Goal: Information Seeking & Learning: Check status

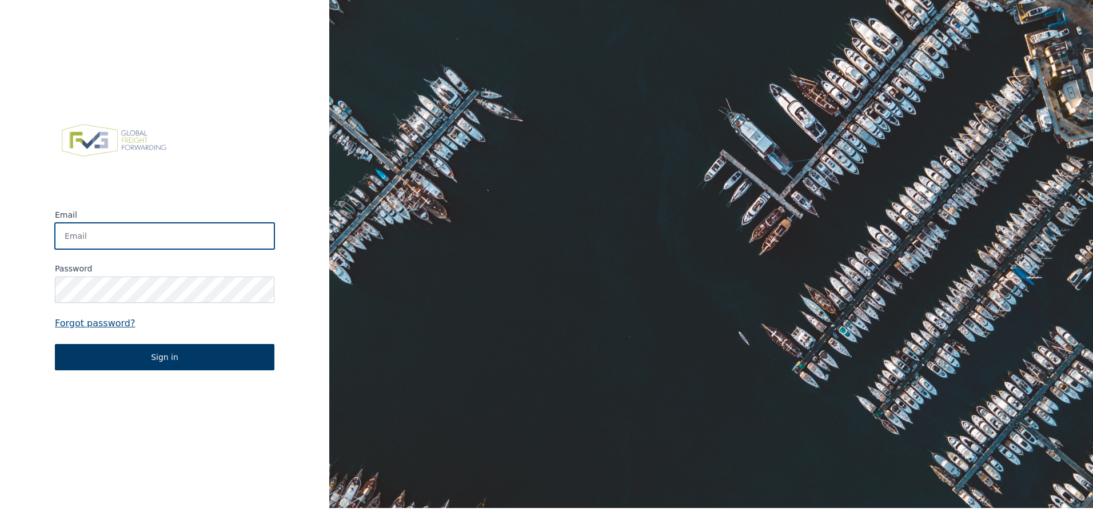
type input "luka.mandura@loyalty-solutions.eu"
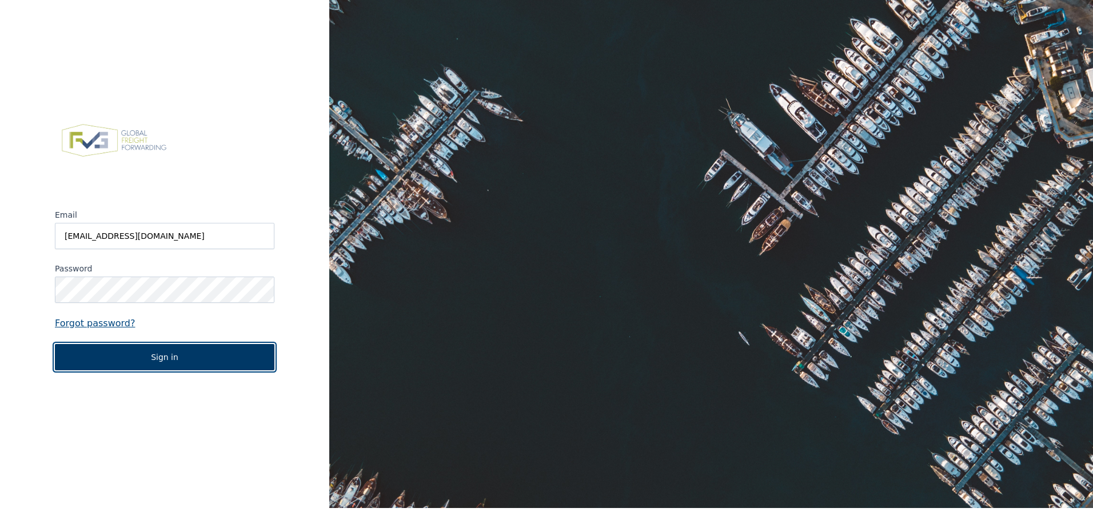
click at [208, 344] on button "Sign in" at bounding box center [165, 357] width 220 height 26
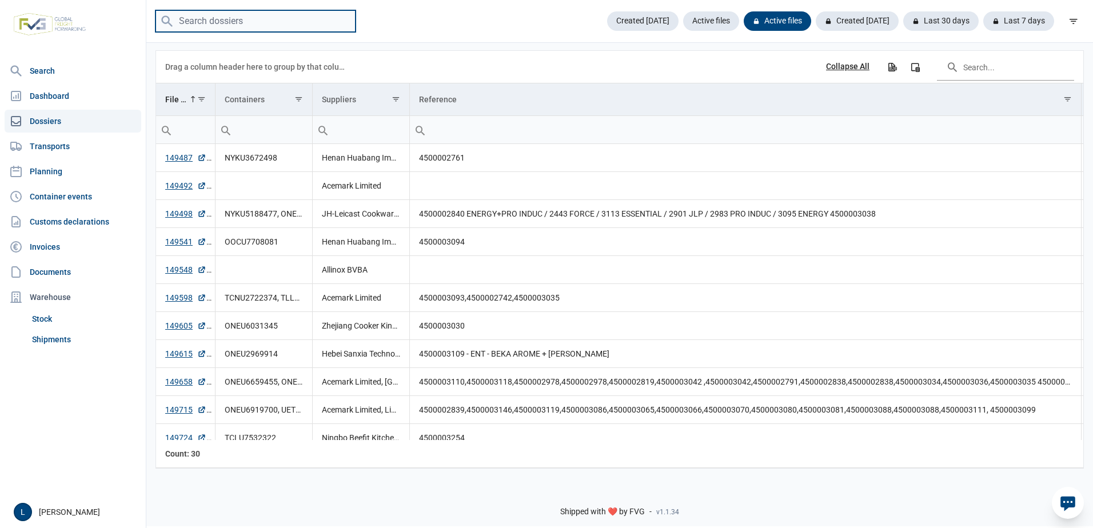
click at [214, 13] on input "search" at bounding box center [256, 21] width 200 height 22
paste input "148003"
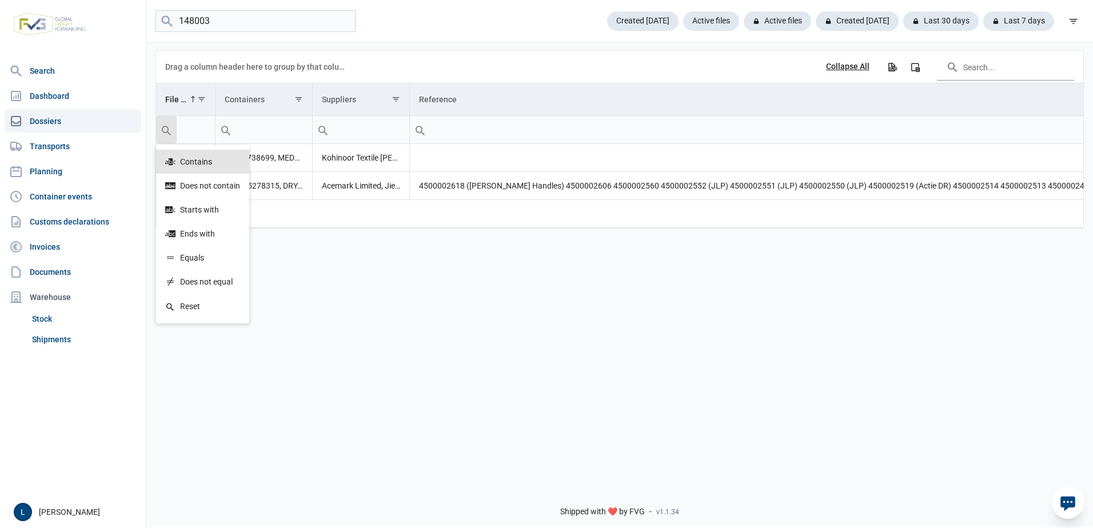
click at [494, 275] on div "Data grid with 2 rows and 8 columns Drag a column header here to group by that …" at bounding box center [619, 259] width 947 height 437
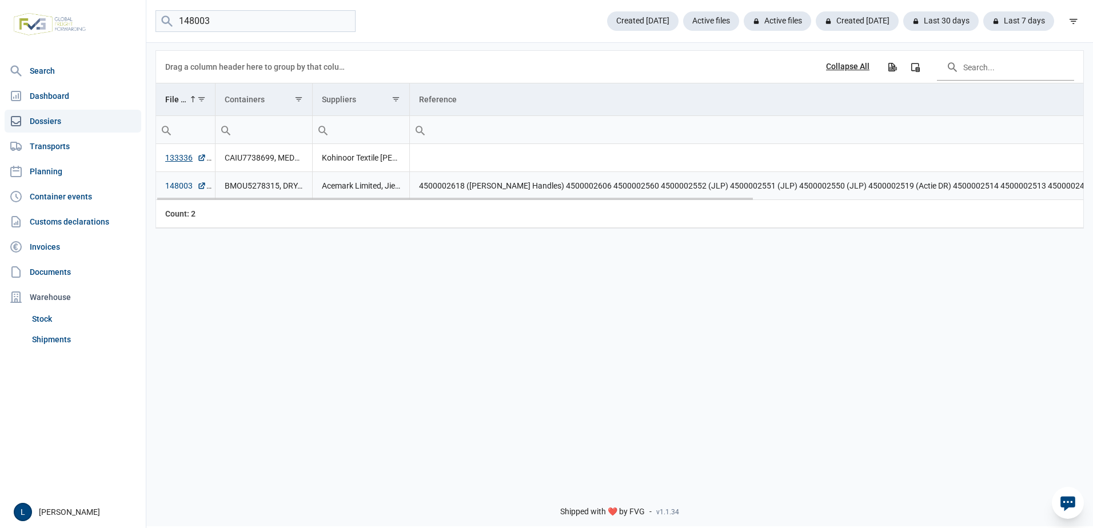
click at [186, 186] on link "148003" at bounding box center [185, 185] width 41 height 11
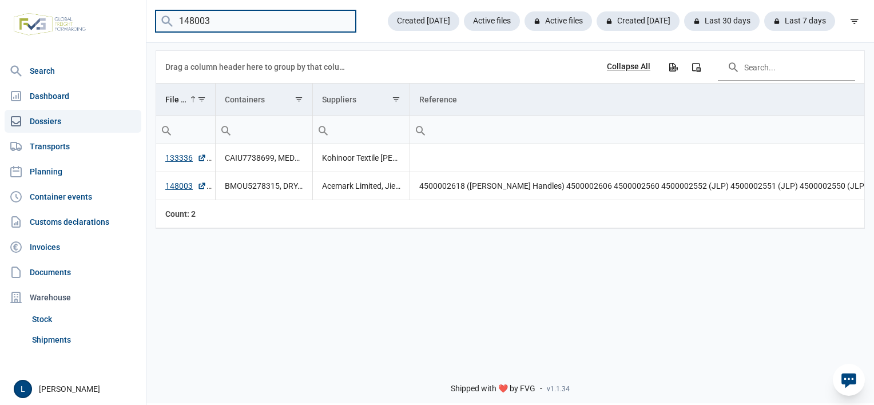
drag, startPoint x: 258, startPoint y: 20, endPoint x: 95, endPoint y: 6, distance: 163.5
click at [101, 7] on div "Search Dashboard Dossiers Transports Planning Container events Customs declarat…" at bounding box center [437, 200] width 874 height 405
paste input "136"
type input "148136"
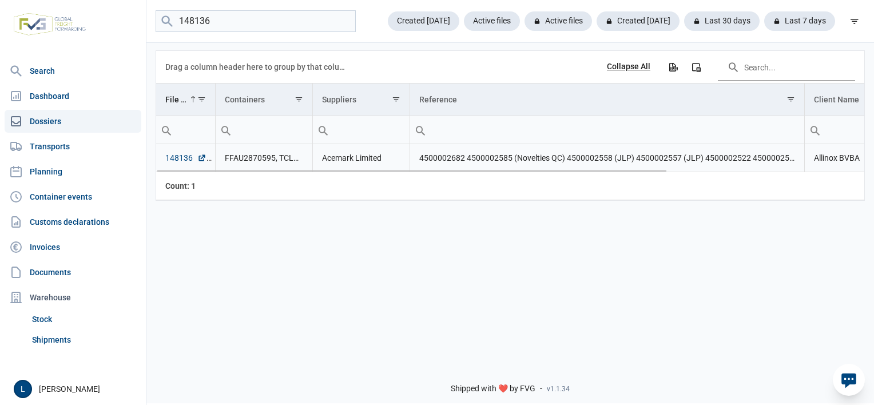
click at [192, 161] on link "148136" at bounding box center [185, 157] width 41 height 11
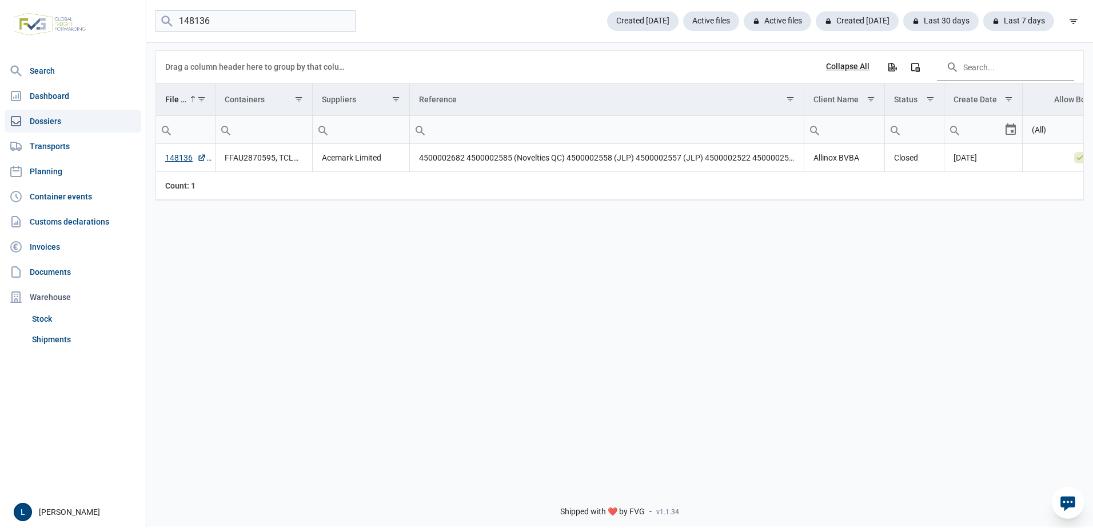
click at [305, 264] on div "Data grid with 1 rows and 8 columns Drag a column header here to group by that …" at bounding box center [619, 259] width 947 height 437
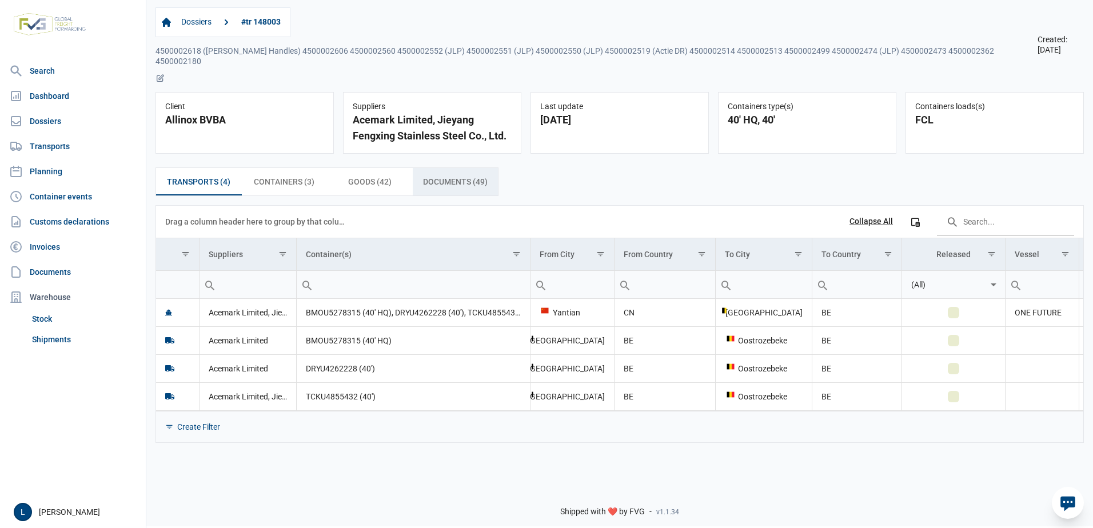
click at [467, 175] on span "Documents (49) Documents (49)" at bounding box center [455, 182] width 65 height 14
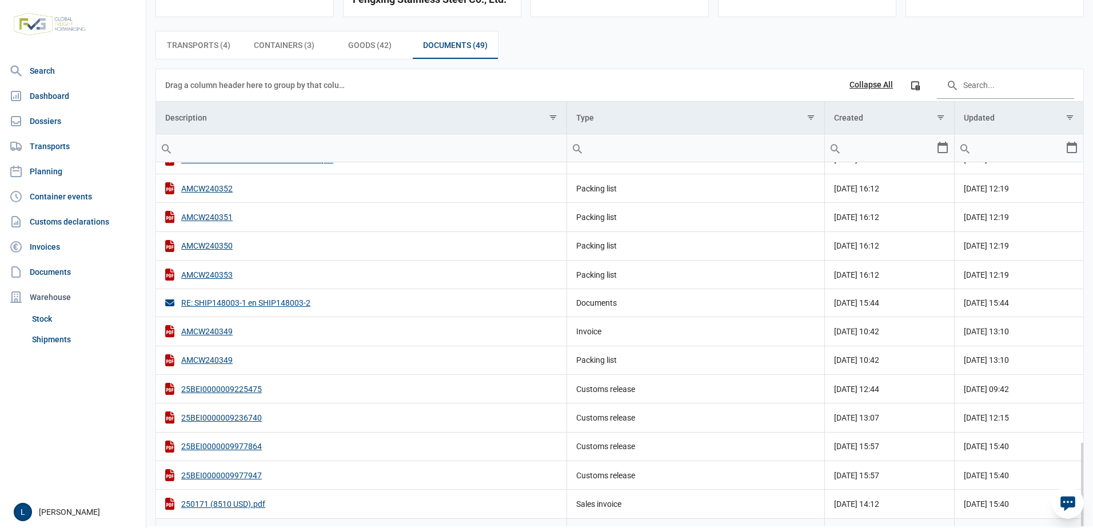
scroll to position [172, 0]
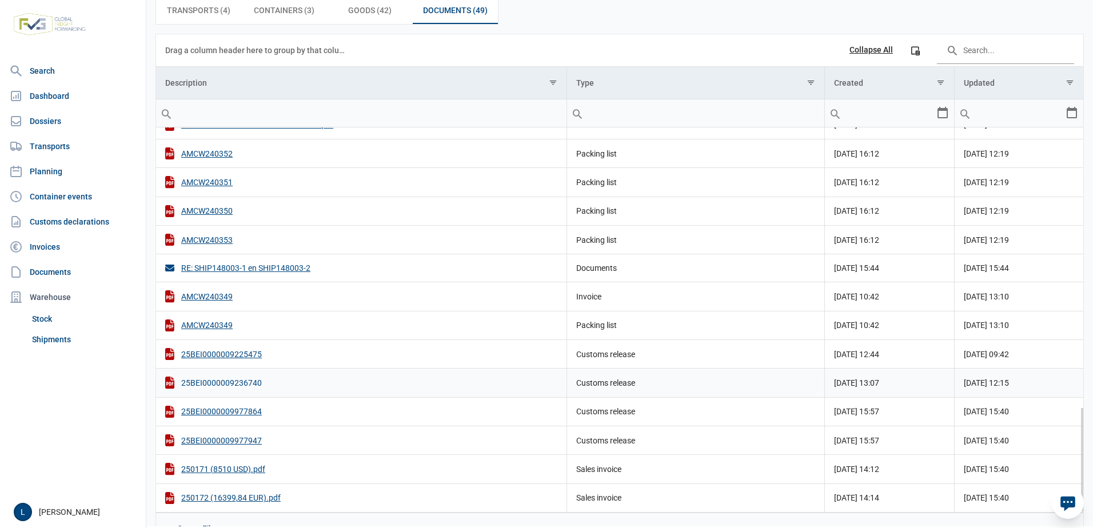
click at [236, 377] on div "25BEI0000009236740" at bounding box center [361, 383] width 392 height 12
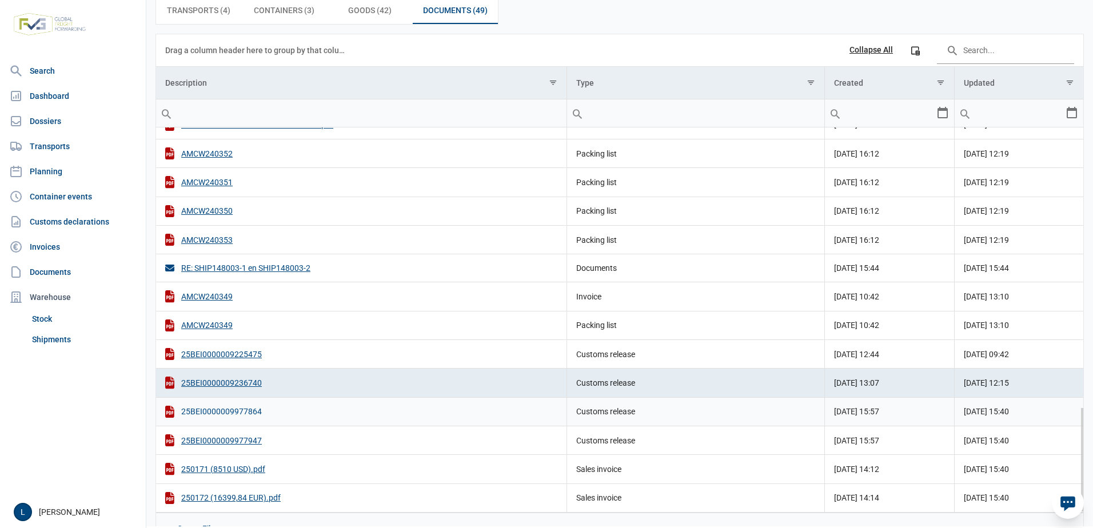
click at [248, 406] on div "25BEI0000009977864" at bounding box center [361, 412] width 392 height 12
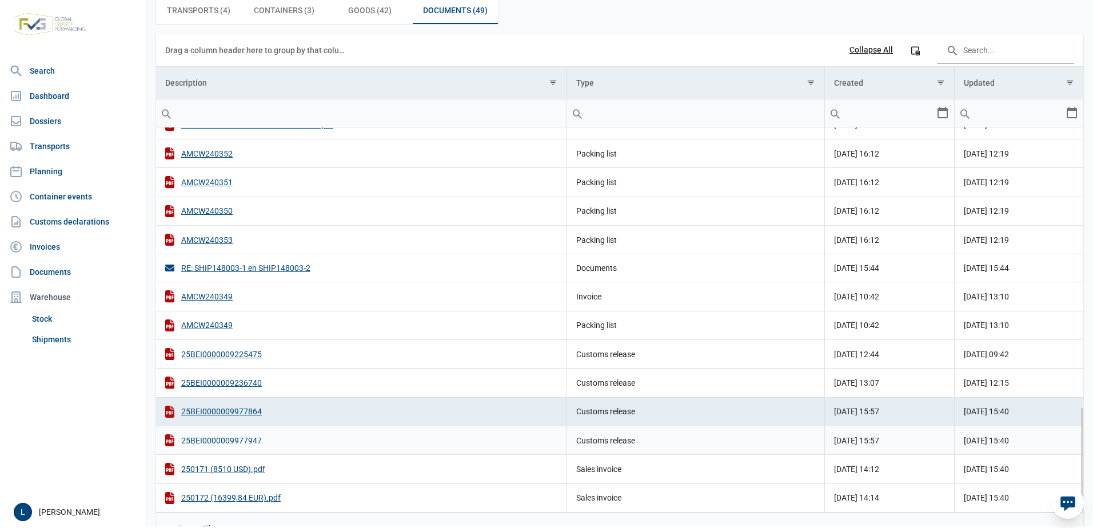
click at [218, 435] on div "25BEI0000009977947" at bounding box center [361, 441] width 392 height 12
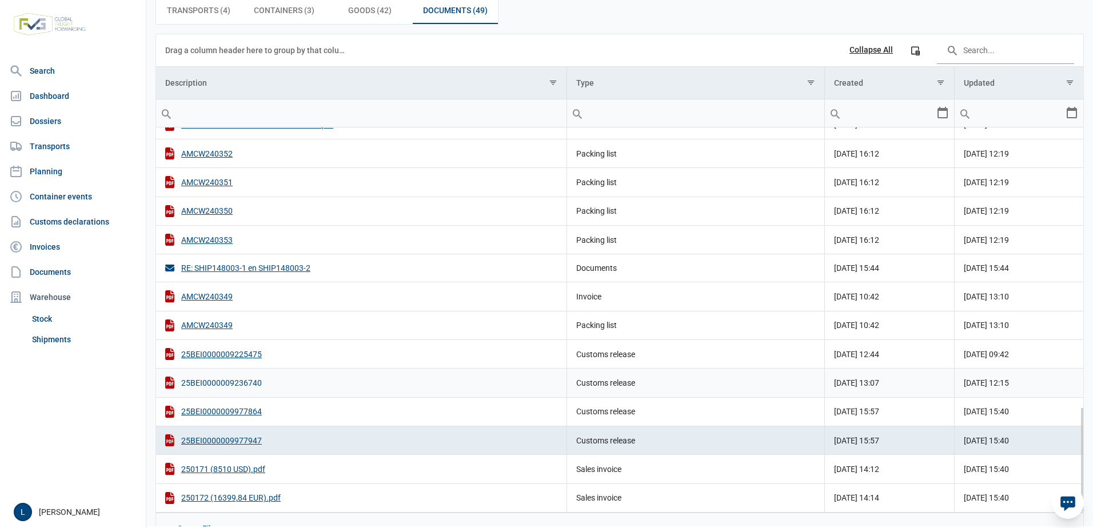
click at [251, 377] on div "25BEI0000009236740" at bounding box center [361, 383] width 392 height 12
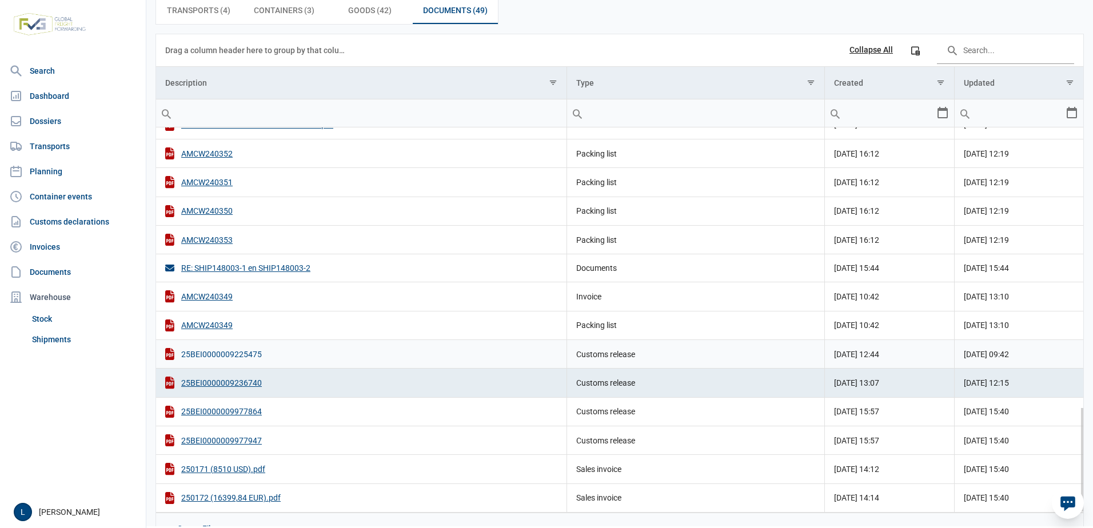
click at [237, 348] on div "25BEI0000009225475" at bounding box center [361, 354] width 392 height 12
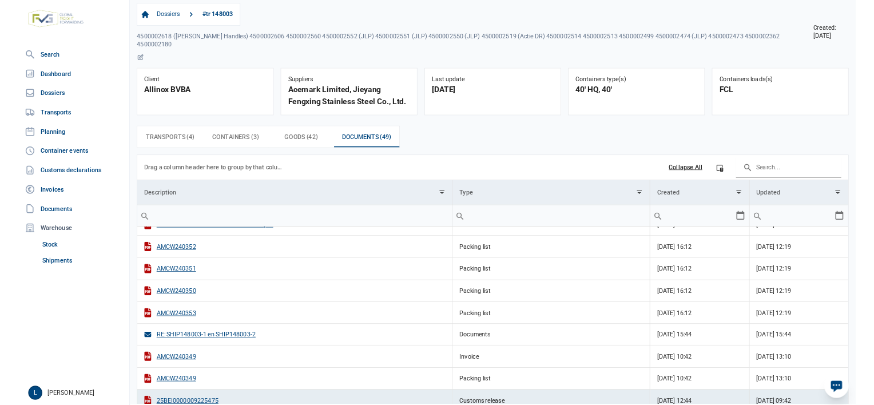
scroll to position [0, 0]
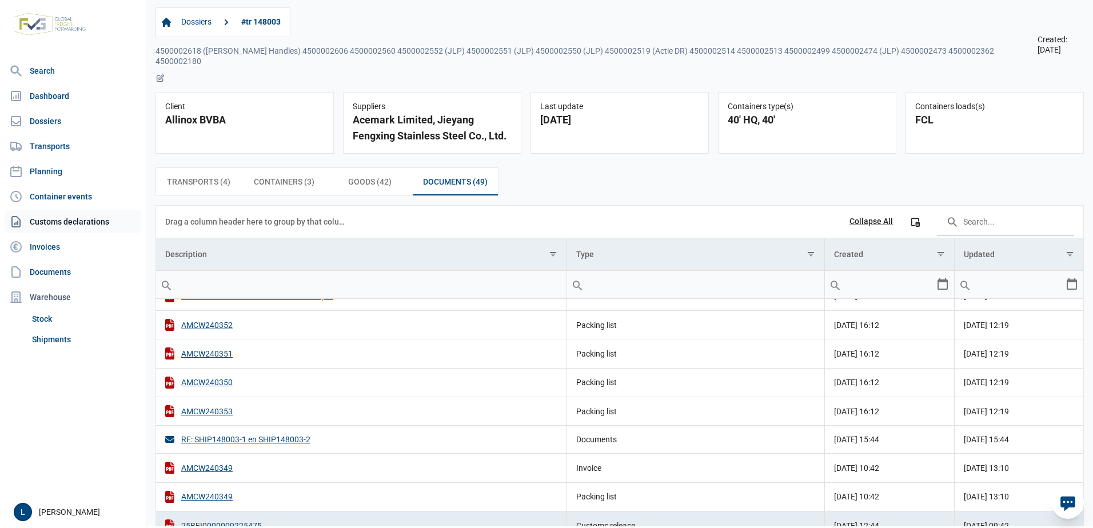
click at [75, 222] on link "Customs declarations" at bounding box center [73, 221] width 137 height 23
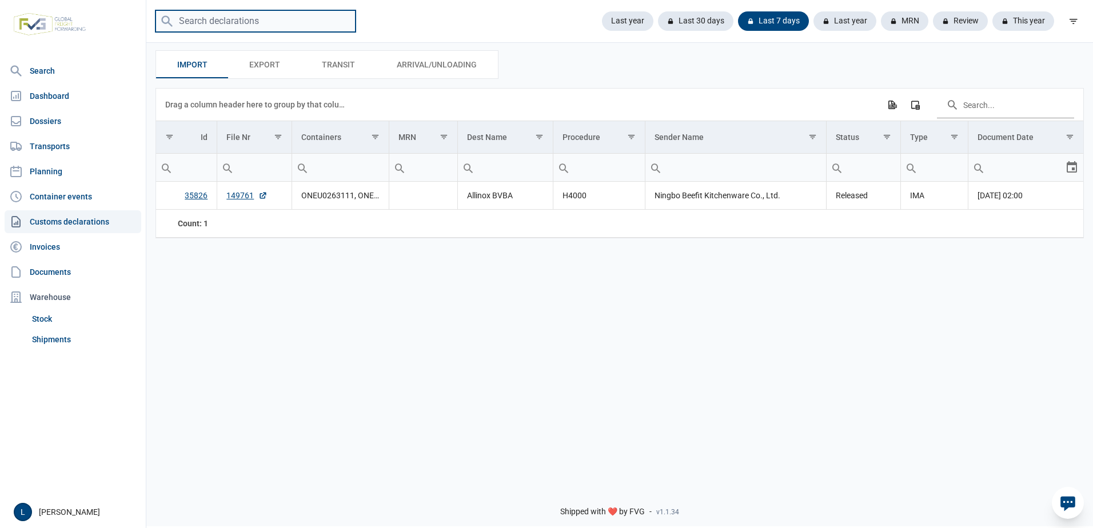
click at [254, 16] on input "search" at bounding box center [256, 21] width 200 height 22
paste input "149053"
type input "149053"
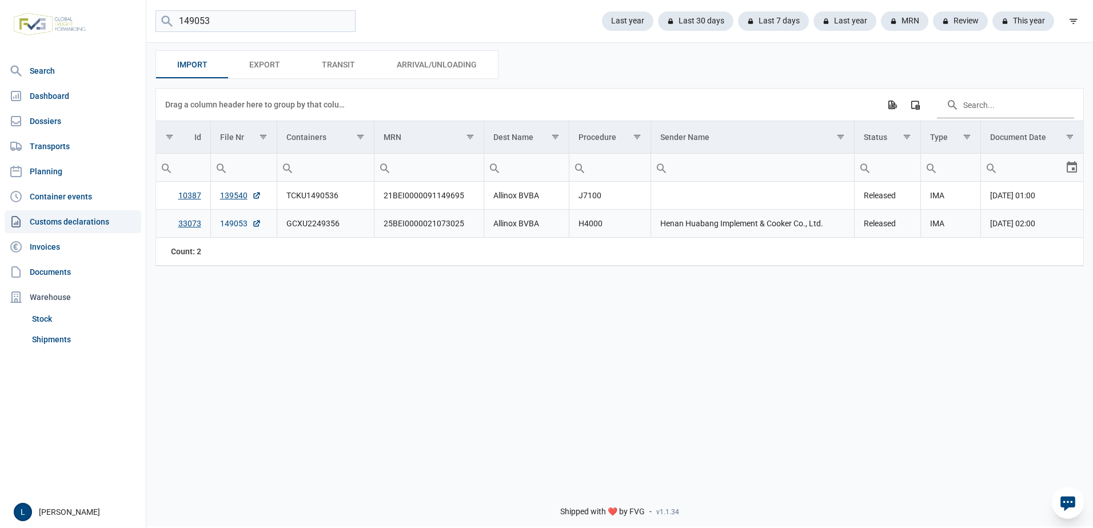
click at [234, 223] on link "149053" at bounding box center [240, 223] width 41 height 11
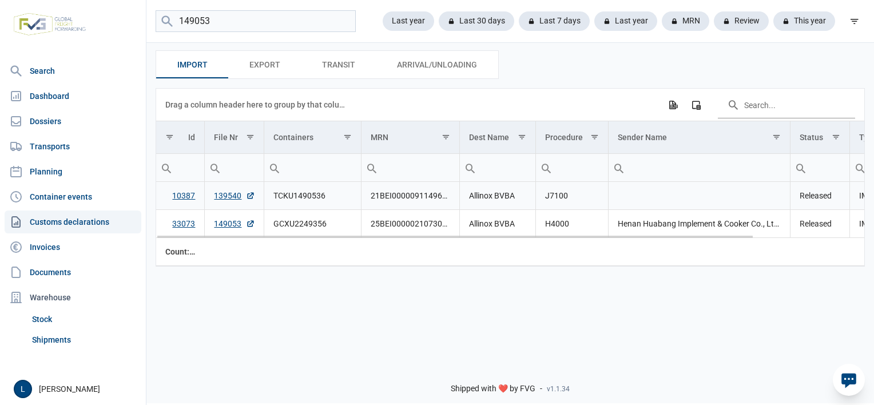
click at [185, 193] on link "10387" at bounding box center [183, 195] width 23 height 9
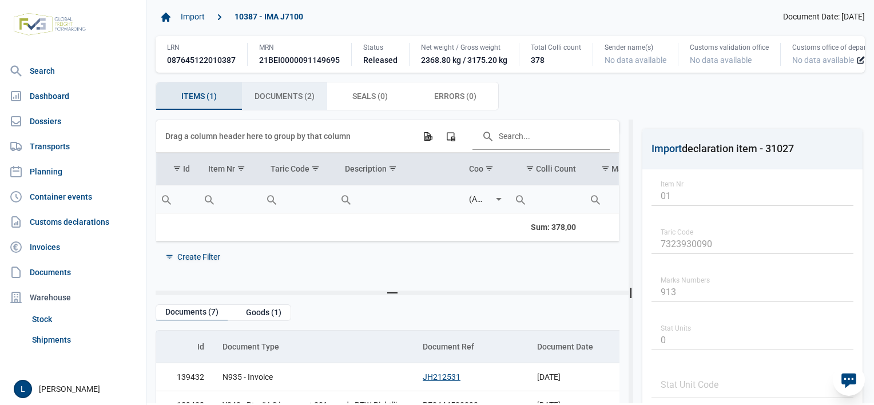
click at [265, 103] on span "Documents (2) Documents (2)" at bounding box center [284, 96] width 60 height 14
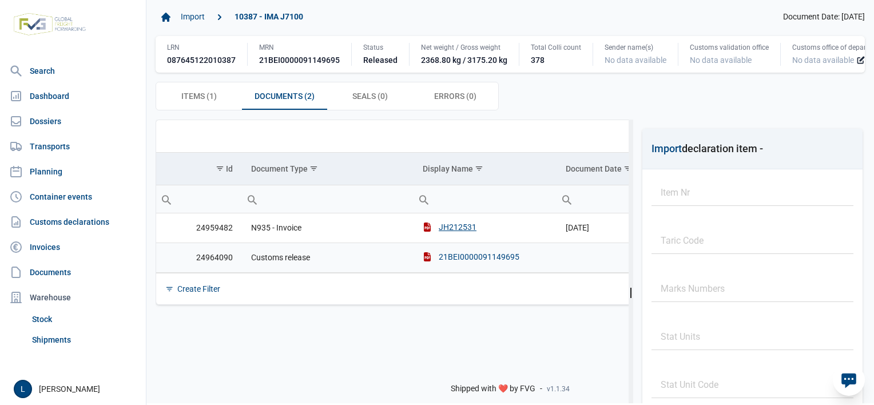
click at [489, 262] on div "21BEI0000091149695" at bounding box center [471, 256] width 97 height 11
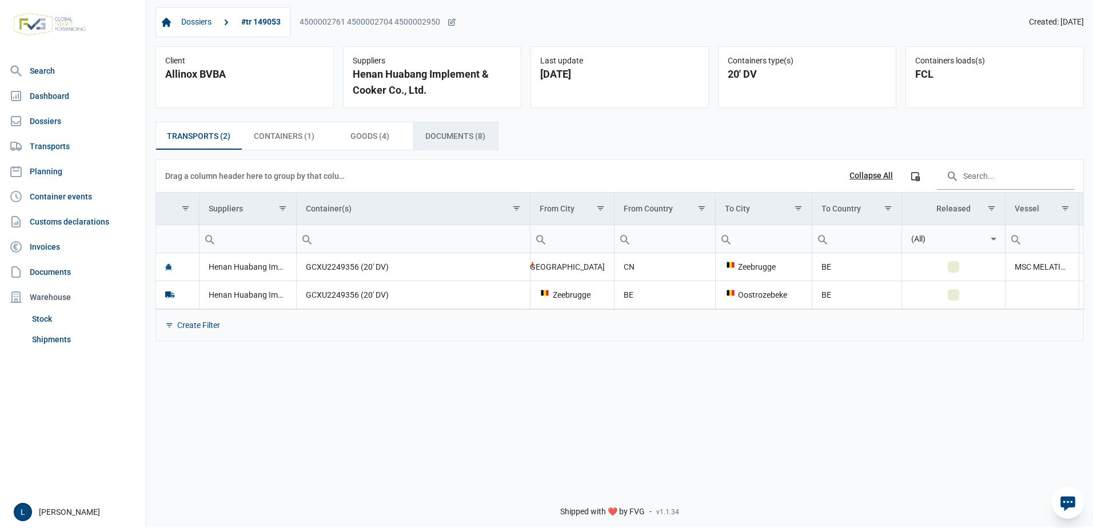
click at [455, 134] on span "Documents (8) Documents (8)" at bounding box center [455, 136] width 60 height 14
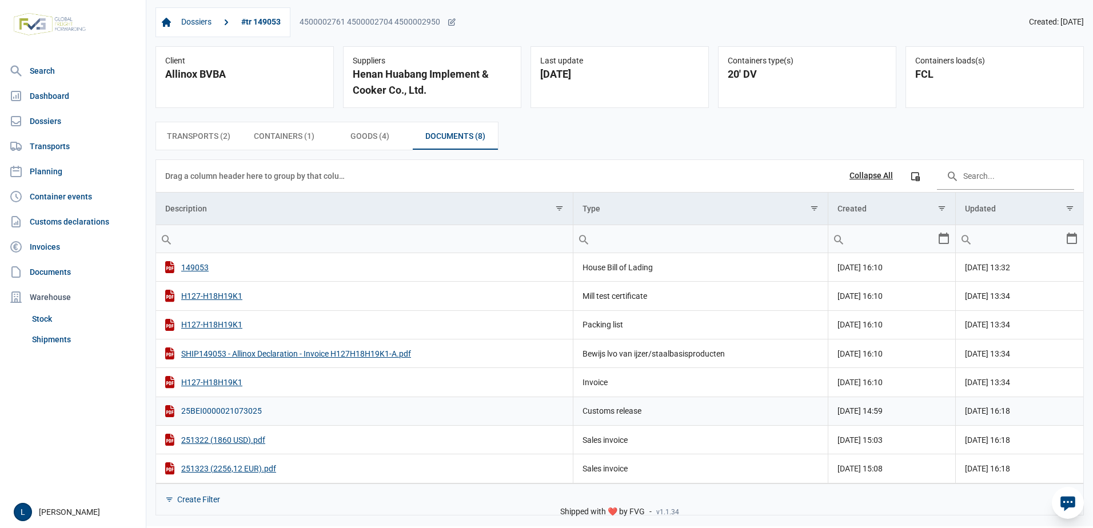
click at [240, 411] on div "25BEI0000021073025" at bounding box center [364, 411] width 399 height 12
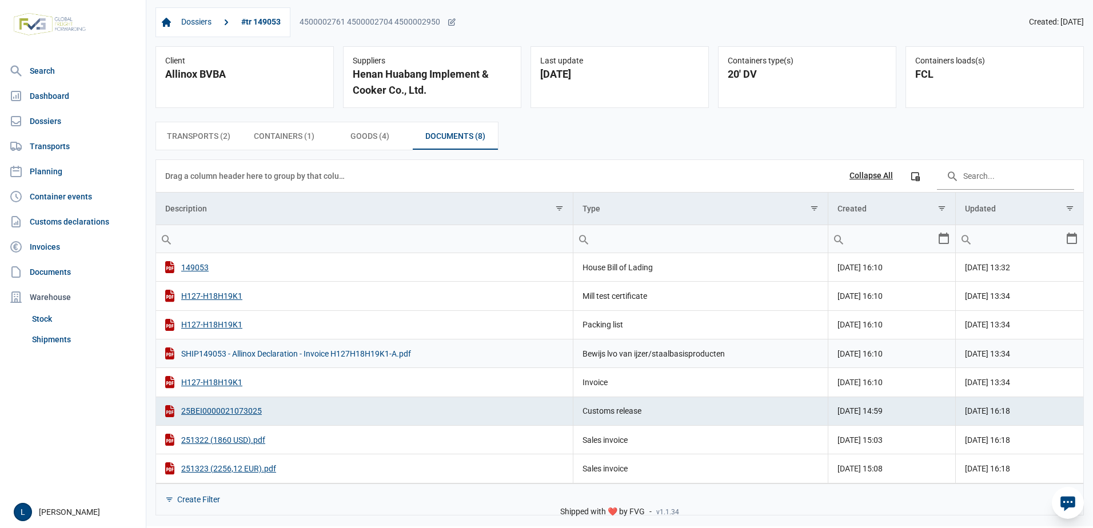
click at [239, 357] on div "SHIP149053 - Allinox Declaration - Invoice H127H18H19K1-A.pdf" at bounding box center [364, 354] width 399 height 12
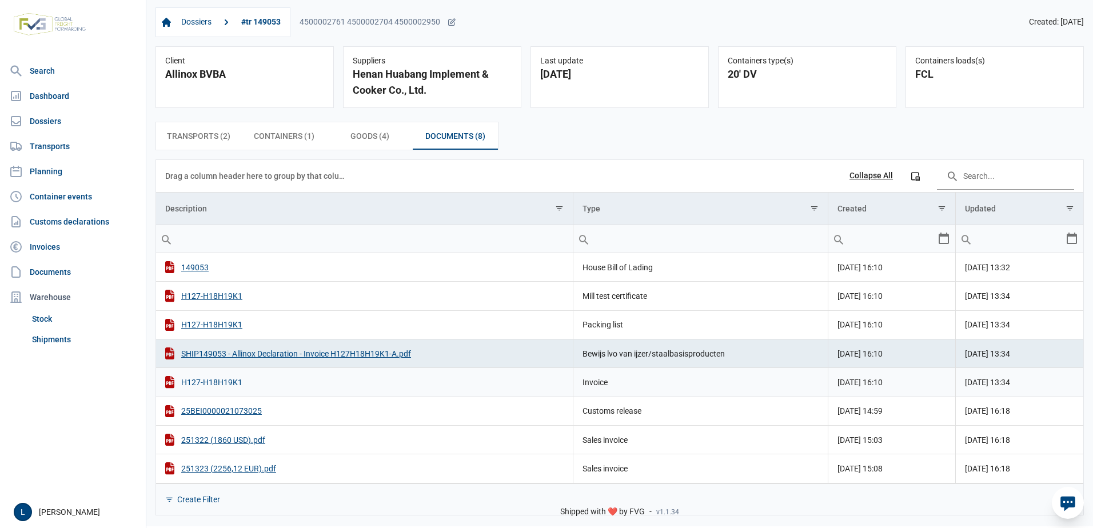
click at [227, 380] on div "H127-H18H19K1" at bounding box center [364, 382] width 399 height 12
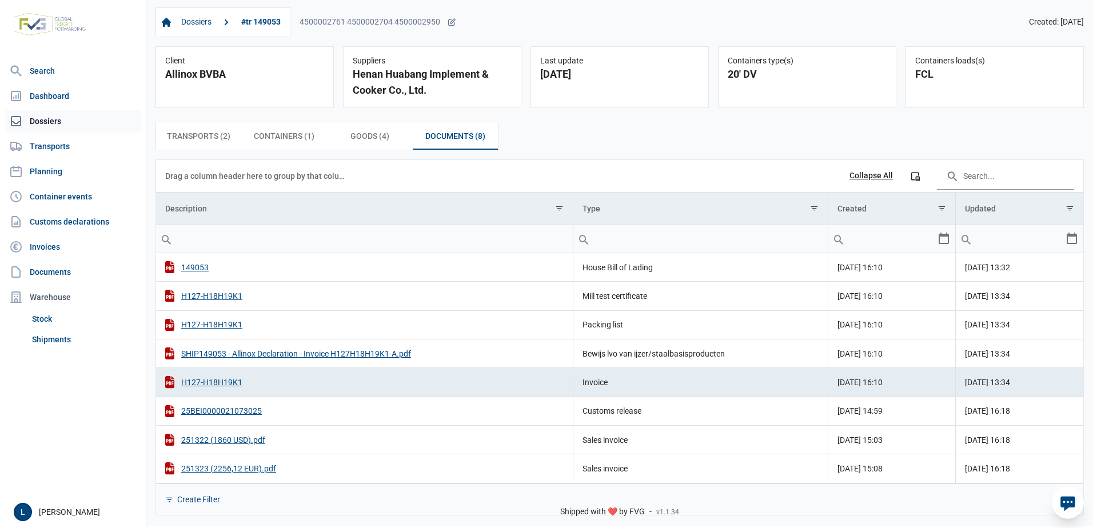
click at [58, 115] on link "Dossiers" at bounding box center [73, 121] width 137 height 23
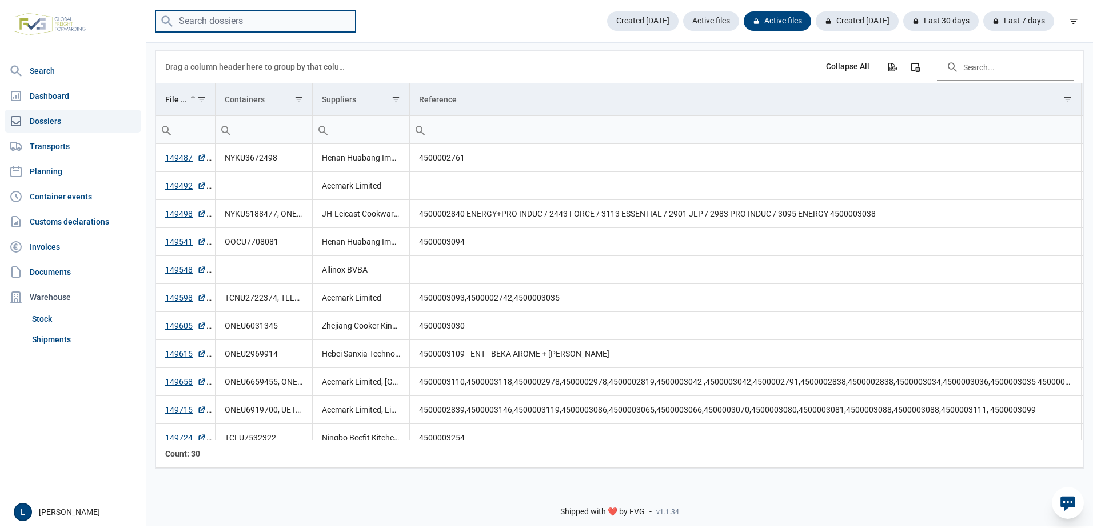
click at [252, 23] on input "search" at bounding box center [256, 21] width 200 height 22
paste input "149053"
type input "149053"
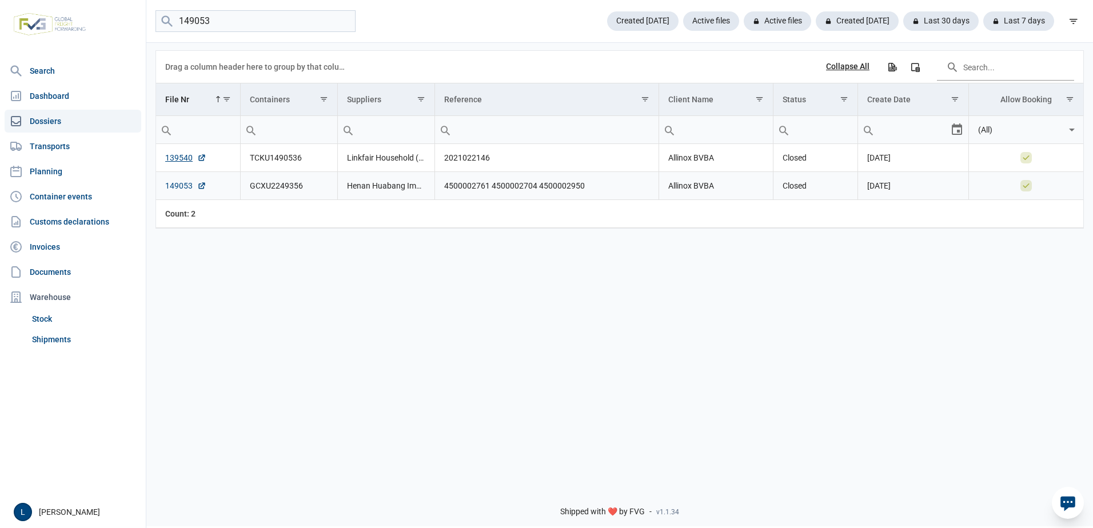
click at [181, 185] on link "149053" at bounding box center [185, 185] width 41 height 11
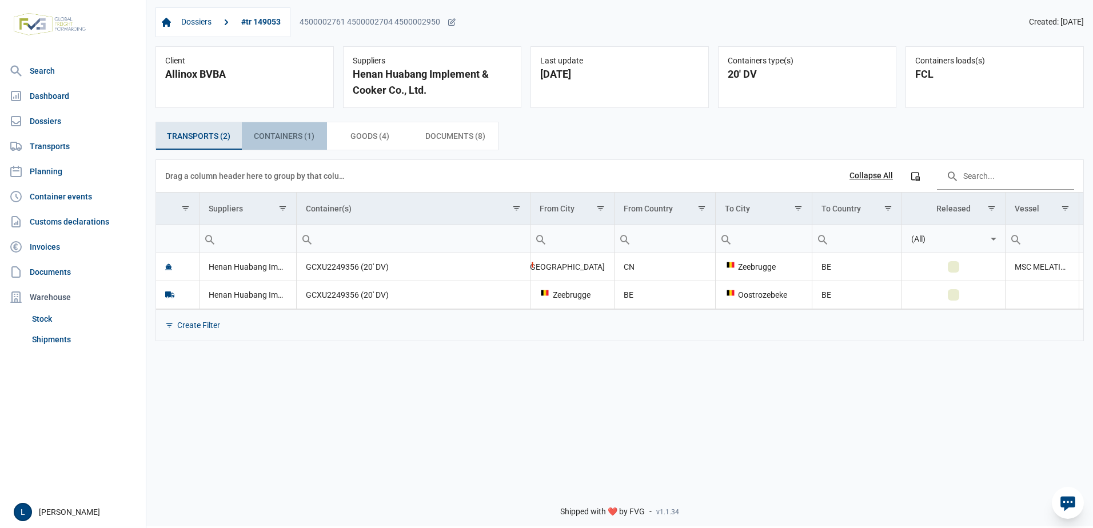
click at [313, 137] on span "Containers (1) Containers (1)" at bounding box center [284, 136] width 61 height 14
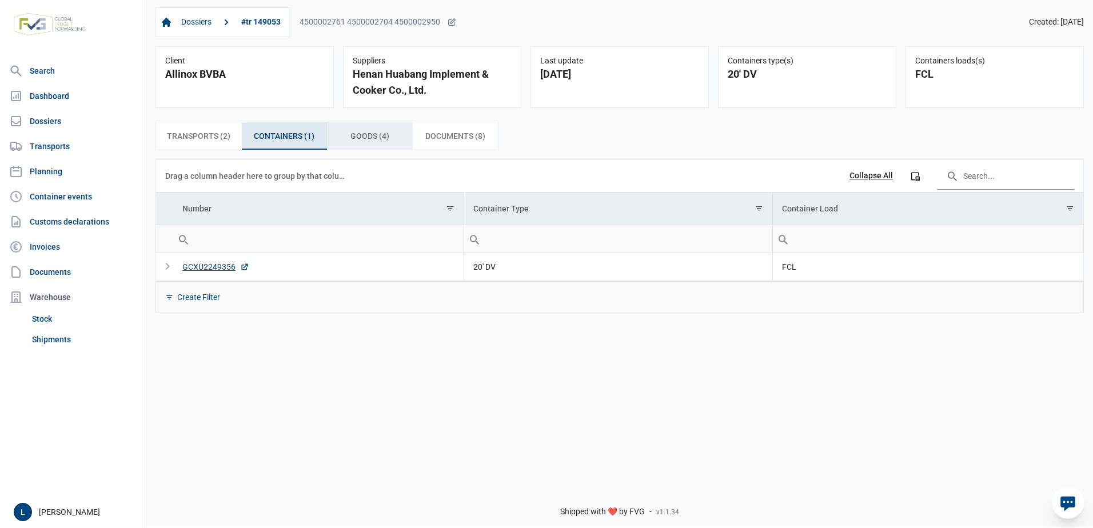
click at [369, 135] on span "Goods (4) Goods (4)" at bounding box center [370, 136] width 39 height 14
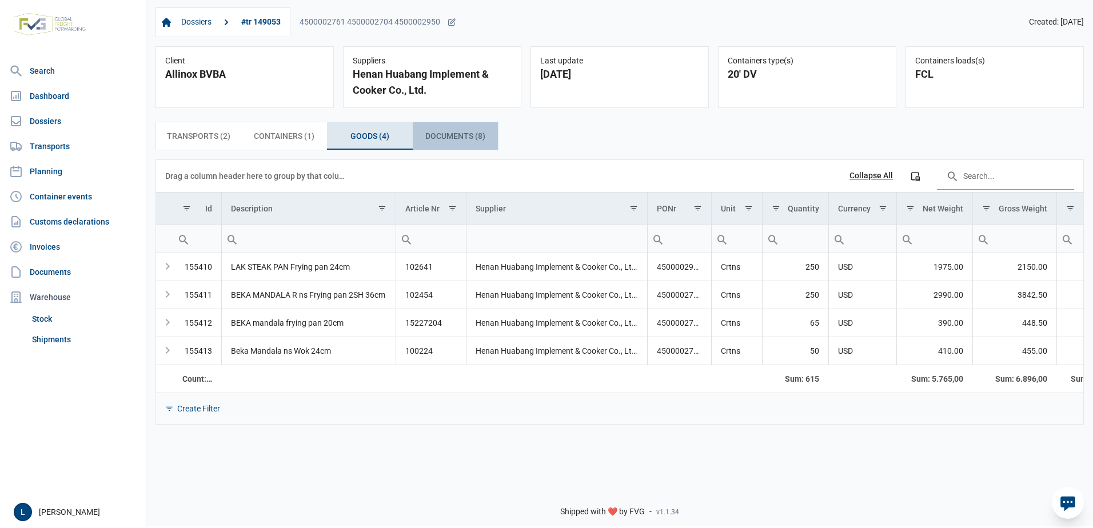
click at [454, 126] on div "Documents (8) Documents (8)" at bounding box center [456, 135] width 86 height 27
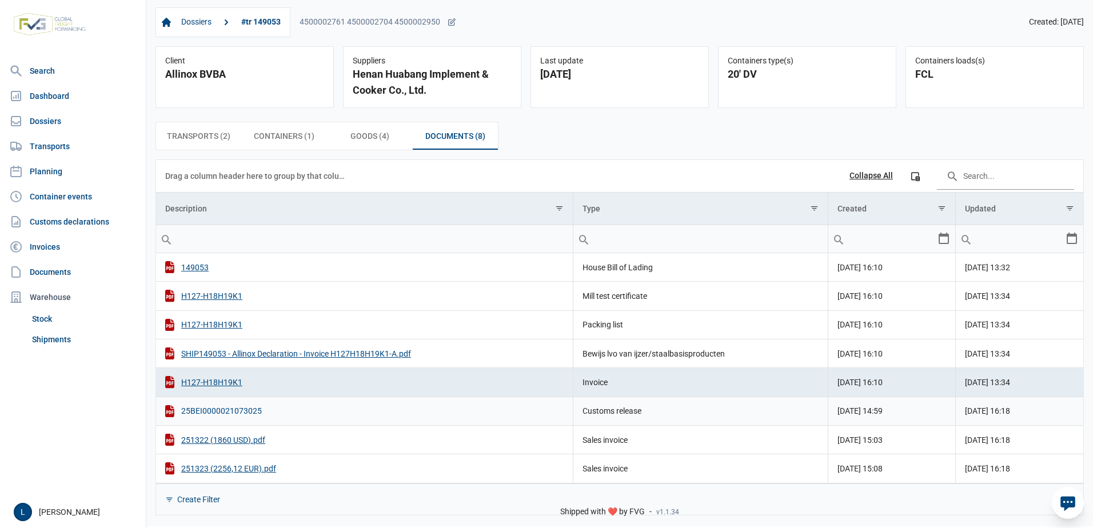
click at [235, 407] on div "25BEI0000021073025" at bounding box center [364, 411] width 399 height 12
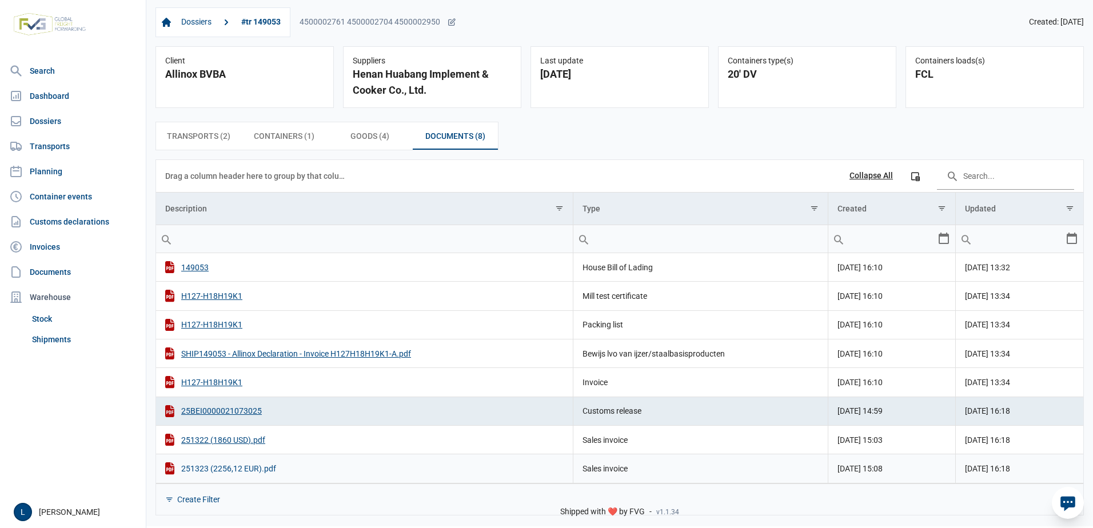
click at [254, 467] on div "251323 (2256,12 EUR).pdf" at bounding box center [364, 469] width 399 height 12
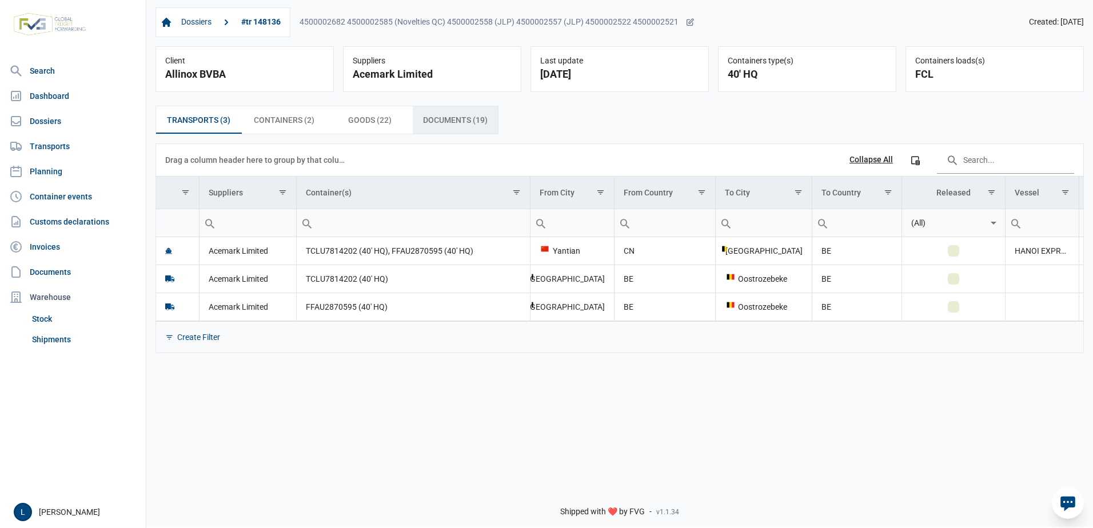
click at [484, 116] on span "Documents (19) Documents (19)" at bounding box center [455, 120] width 65 height 14
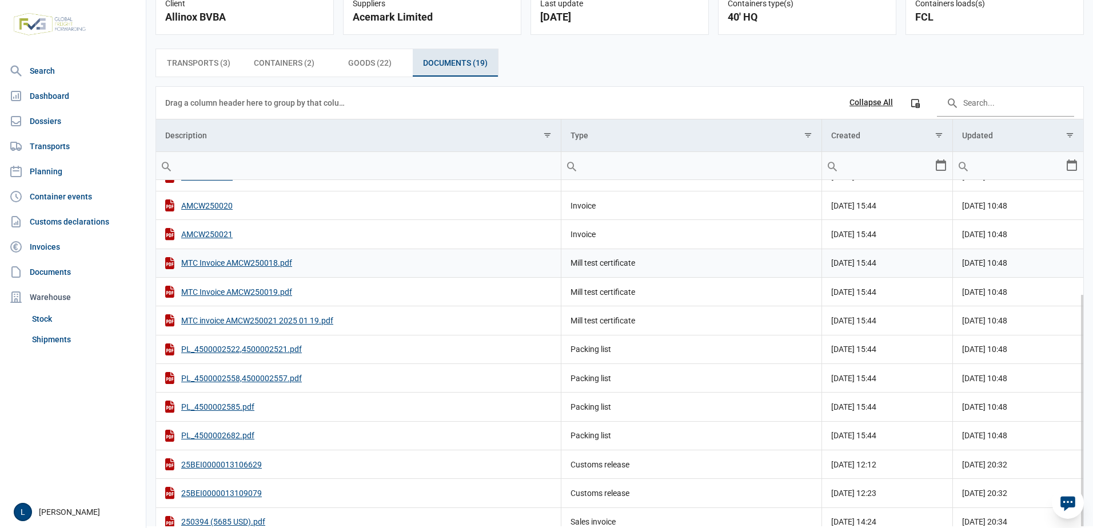
scroll to position [114, 0]
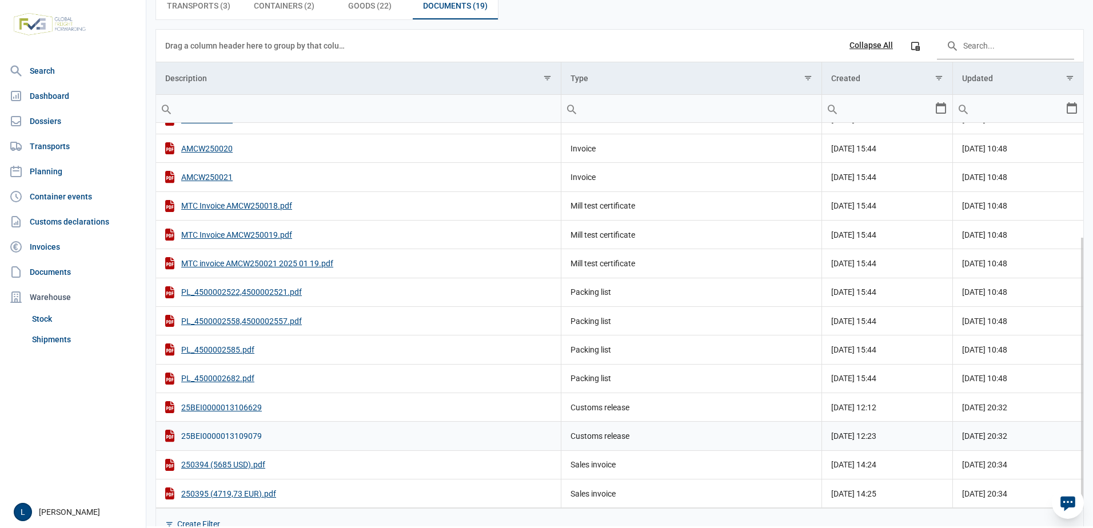
click at [234, 404] on div "25BEI0000013109079" at bounding box center [358, 436] width 387 height 12
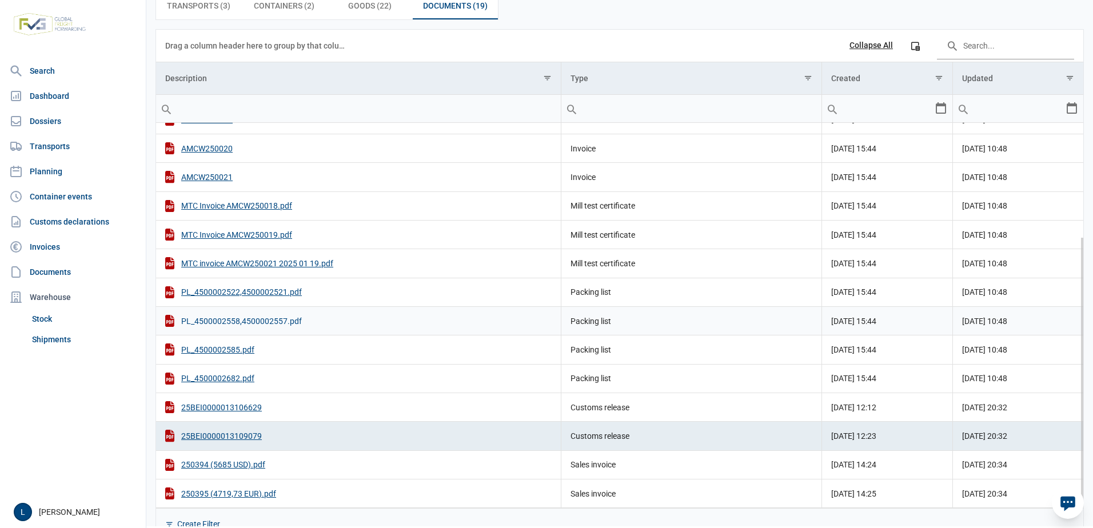
click at [254, 324] on div "PL_4500002558,4500002557.pdf" at bounding box center [358, 321] width 387 height 12
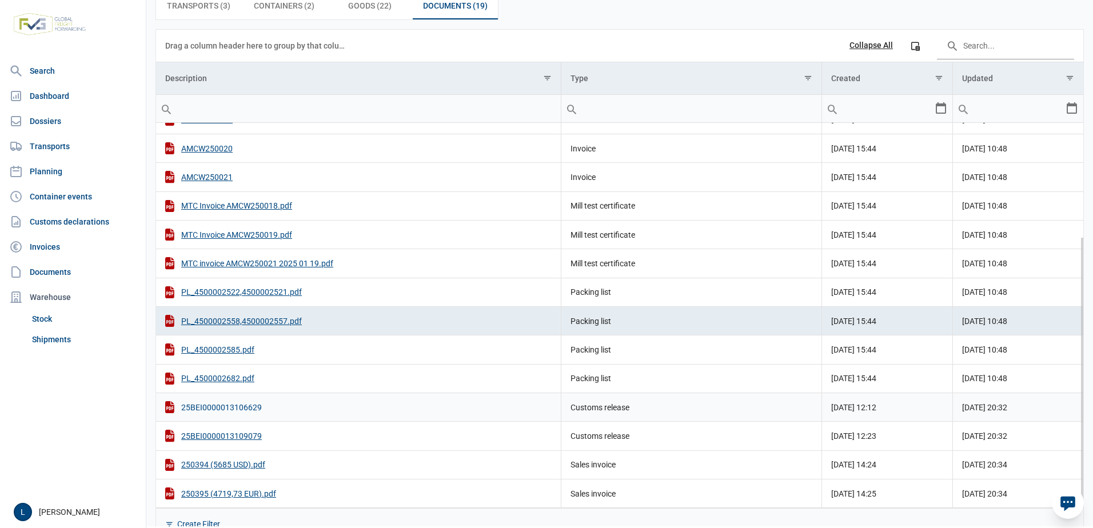
click at [254, 404] on div "25BEI0000013106629" at bounding box center [358, 407] width 387 height 12
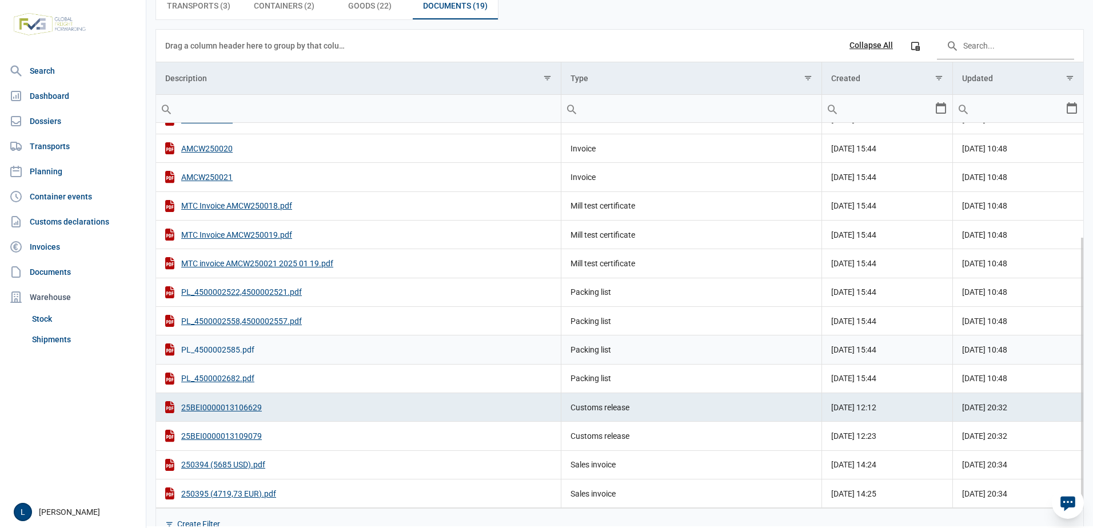
click at [234, 349] on div "PL_4500002585.pdf" at bounding box center [358, 350] width 387 height 12
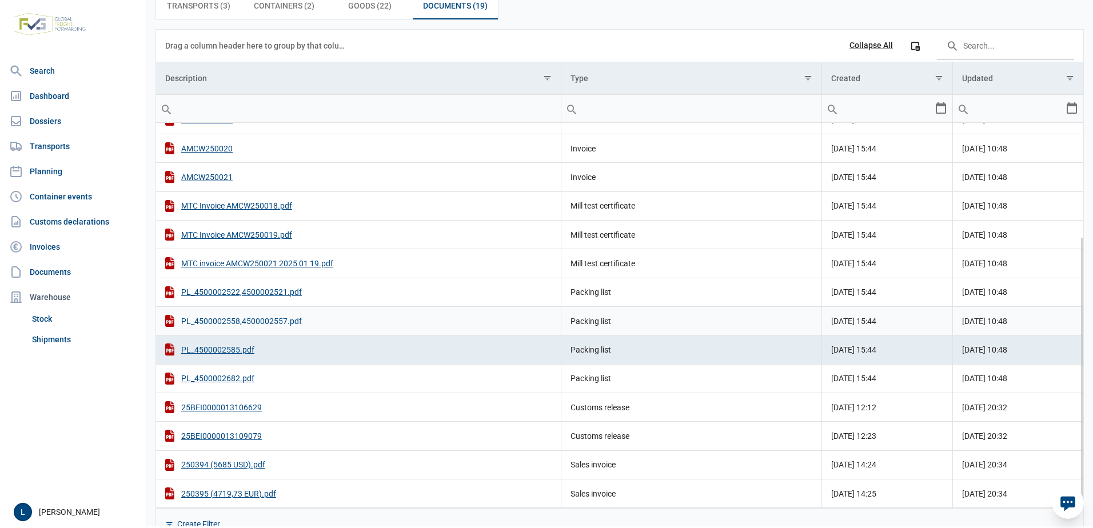
click at [240, 321] on div "PL_4500002558,4500002557.pdf" at bounding box center [358, 321] width 387 height 12
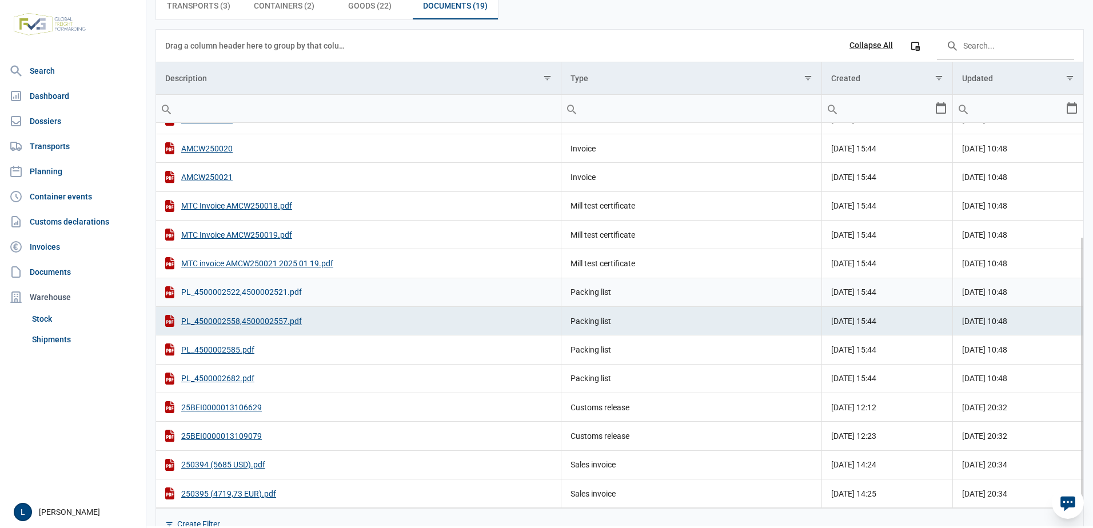
click at [279, 290] on div "PL_4500002522,4500002521.pdf" at bounding box center [358, 292] width 387 height 12
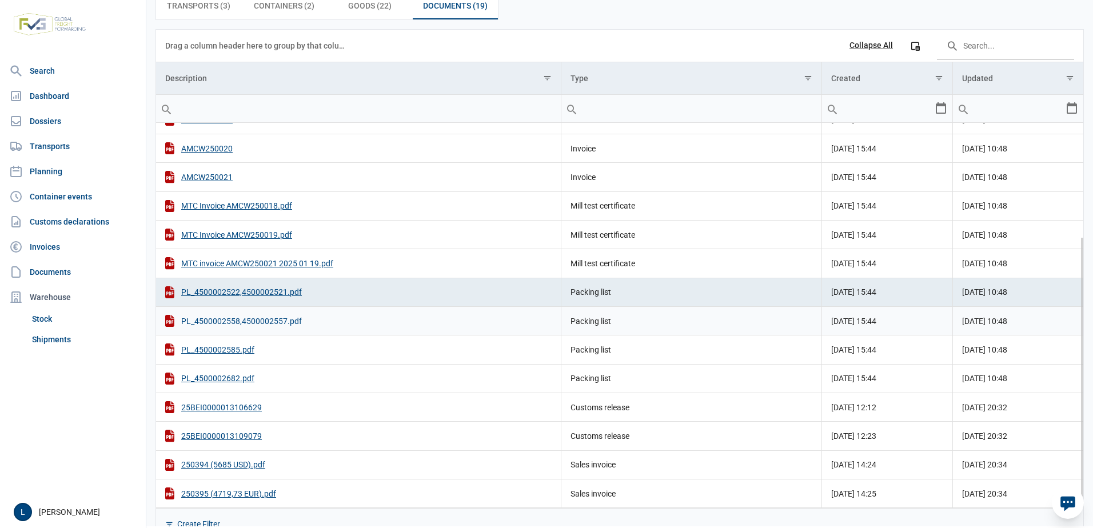
click at [267, 319] on div "PL_4500002558,4500002557.pdf" at bounding box center [358, 321] width 387 height 12
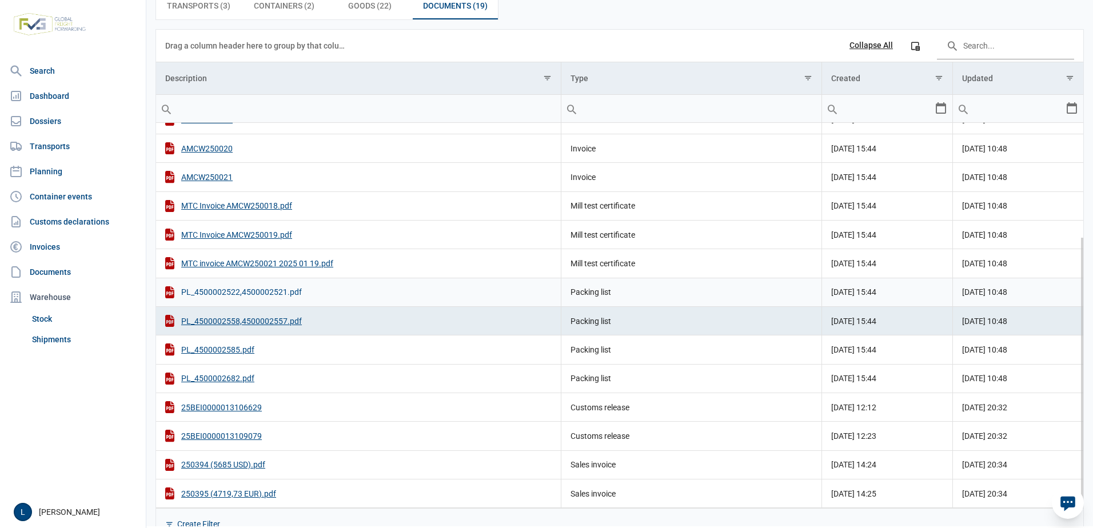
click at [232, 291] on div "PL_4500002522,4500002521.pdf" at bounding box center [358, 292] width 387 height 12
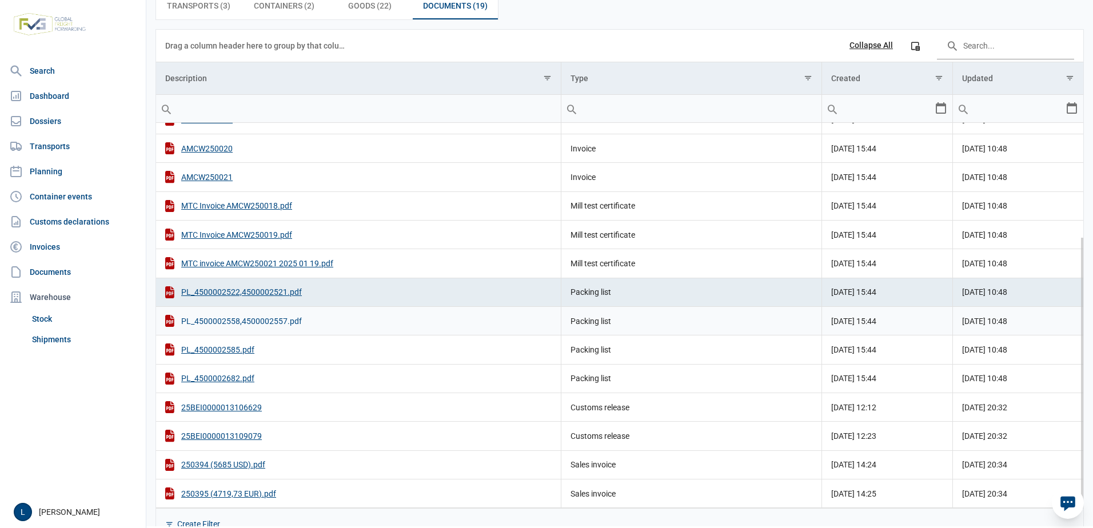
click at [240, 325] on div "PL_4500002558,4500002557.pdf" at bounding box center [358, 321] width 387 height 12
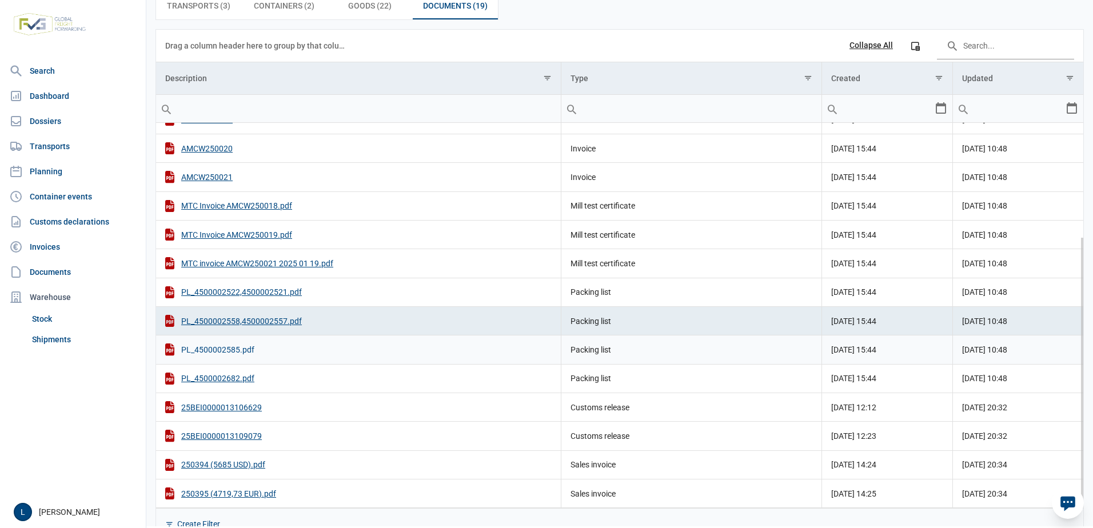
click at [216, 351] on div "PL_4500002585.pdf" at bounding box center [358, 350] width 387 height 12
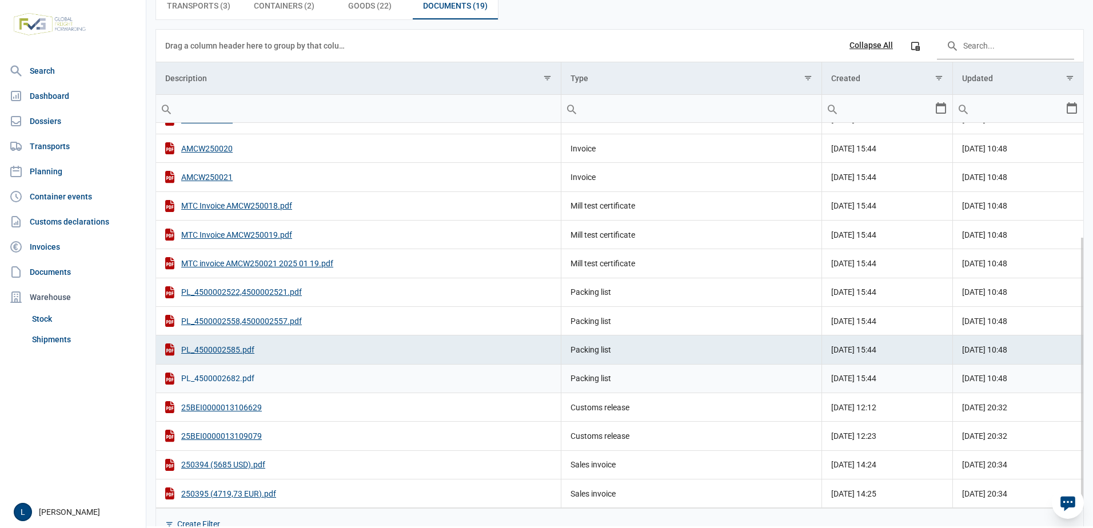
click at [236, 376] on div "PL_4500002682.pdf" at bounding box center [358, 379] width 387 height 12
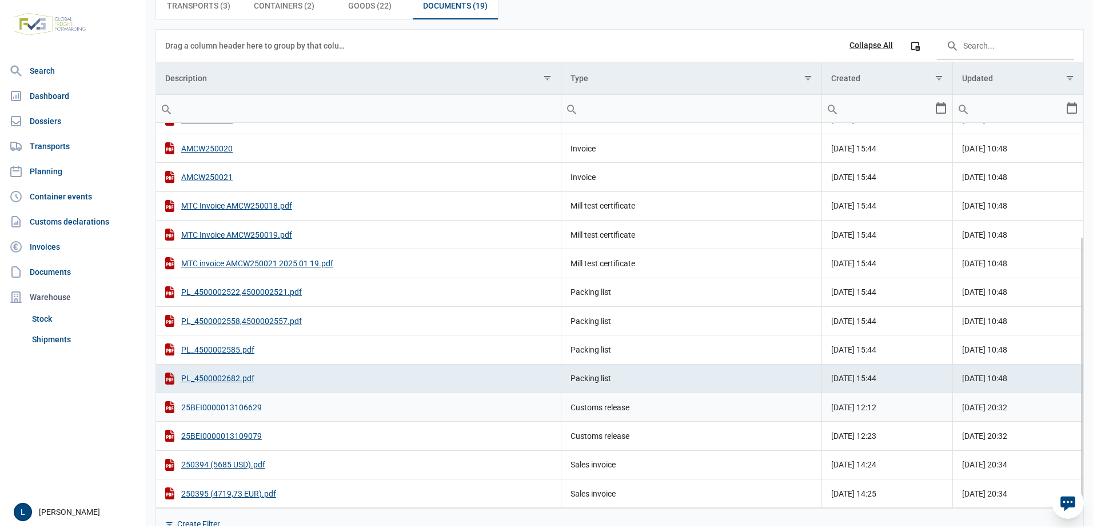
click at [234, 404] on div "25BEI0000013106629" at bounding box center [358, 407] width 387 height 12
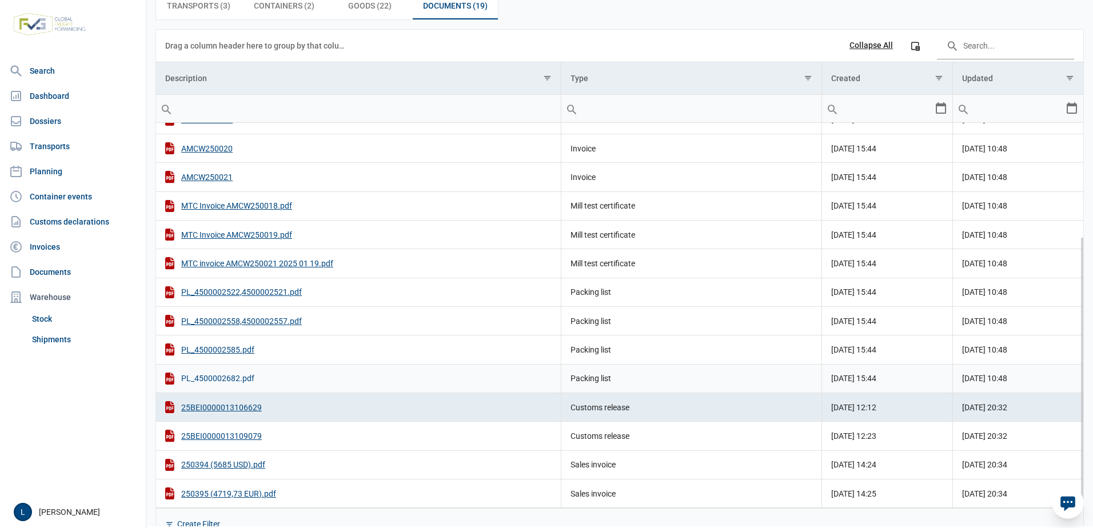
click at [230, 377] on div "PL_4500002682.pdf" at bounding box center [358, 379] width 387 height 12
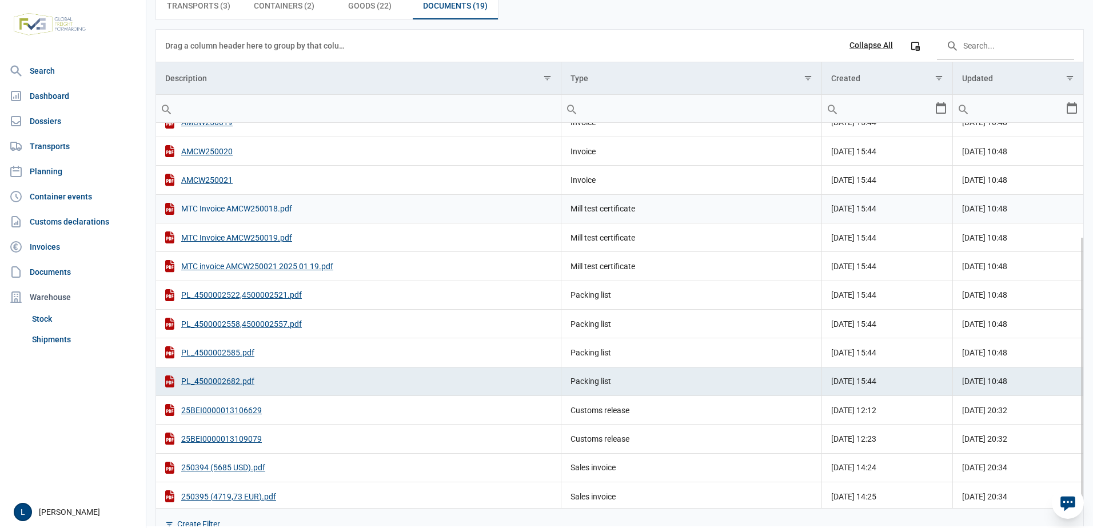
scroll to position [161, 0]
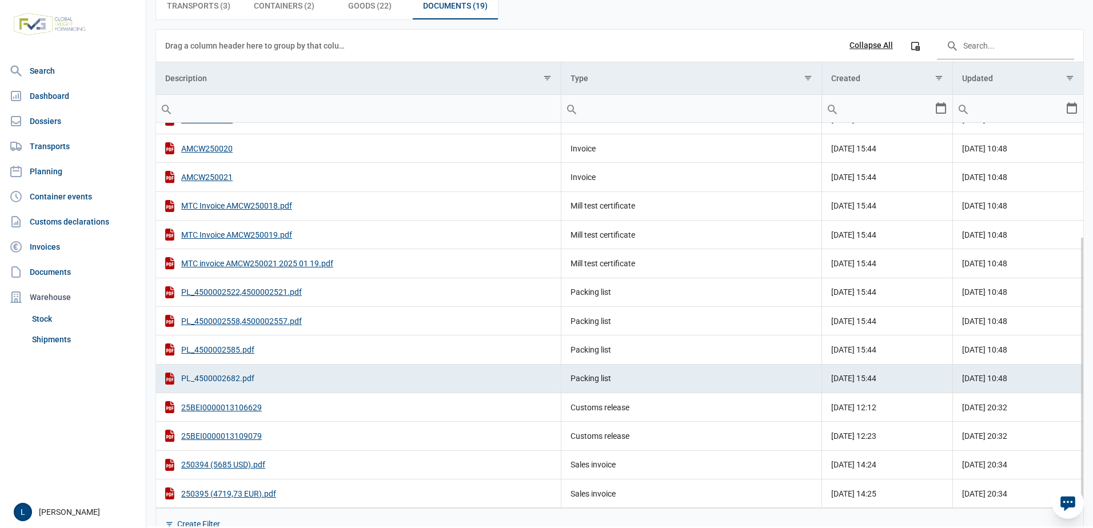
click at [222, 379] on div "PL_4500002682.pdf" at bounding box center [358, 379] width 387 height 12
click at [213, 352] on div "PL_4500002585.pdf" at bounding box center [358, 350] width 387 height 12
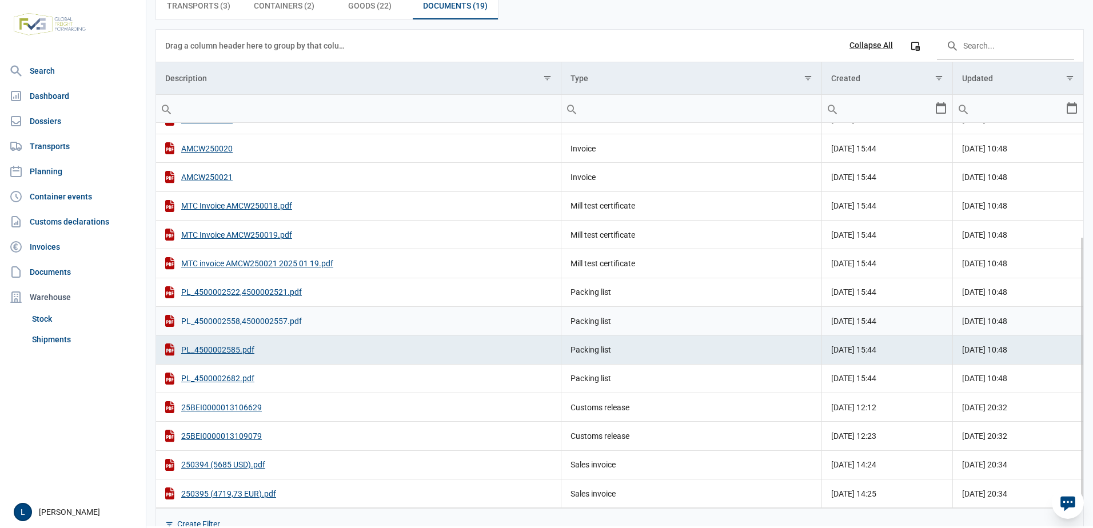
click at [262, 324] on div "PL_4500002558,4500002557.pdf" at bounding box center [358, 321] width 387 height 12
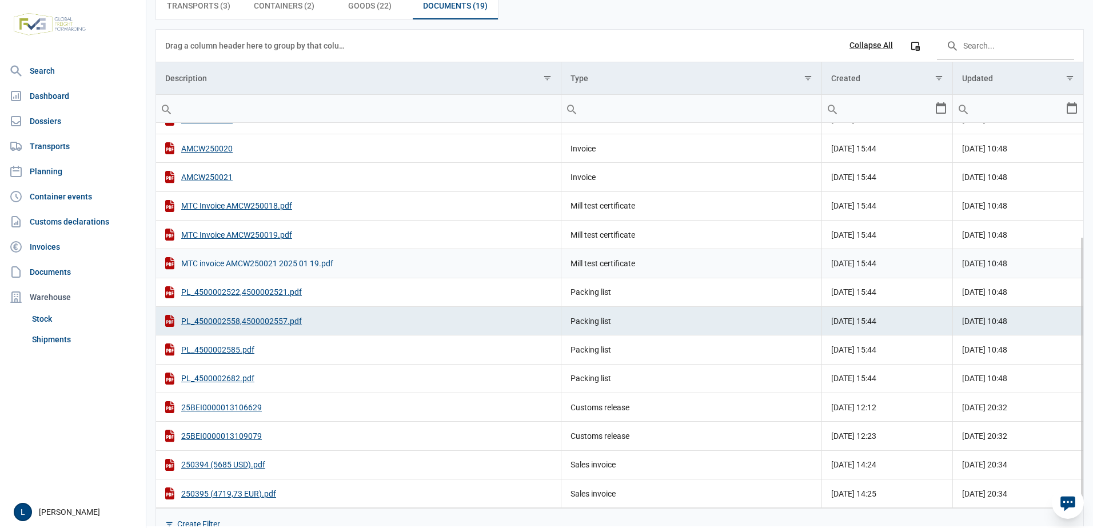
scroll to position [137, 0]
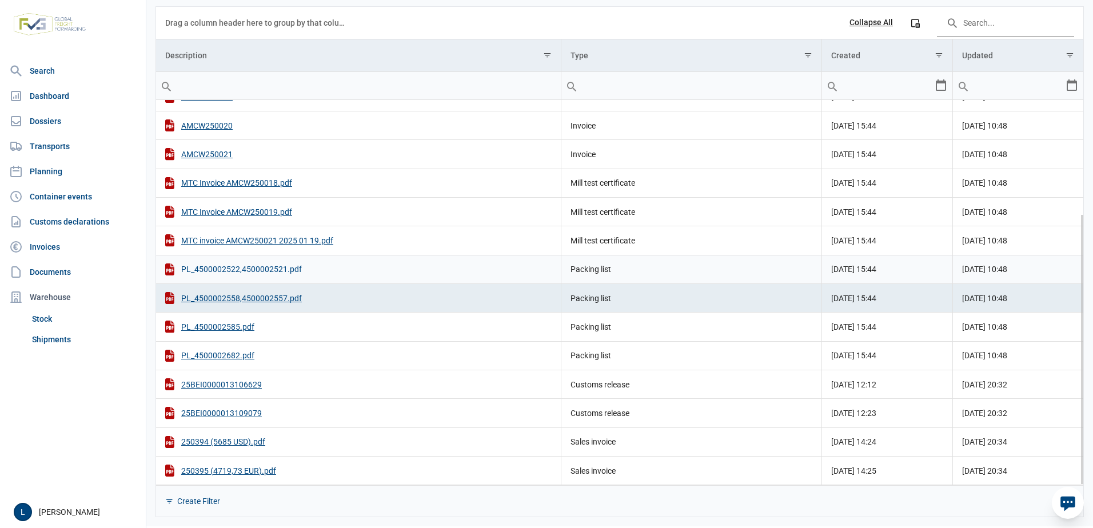
click at [259, 265] on div "PL_4500002522,4500002521.pdf" at bounding box center [358, 270] width 387 height 12
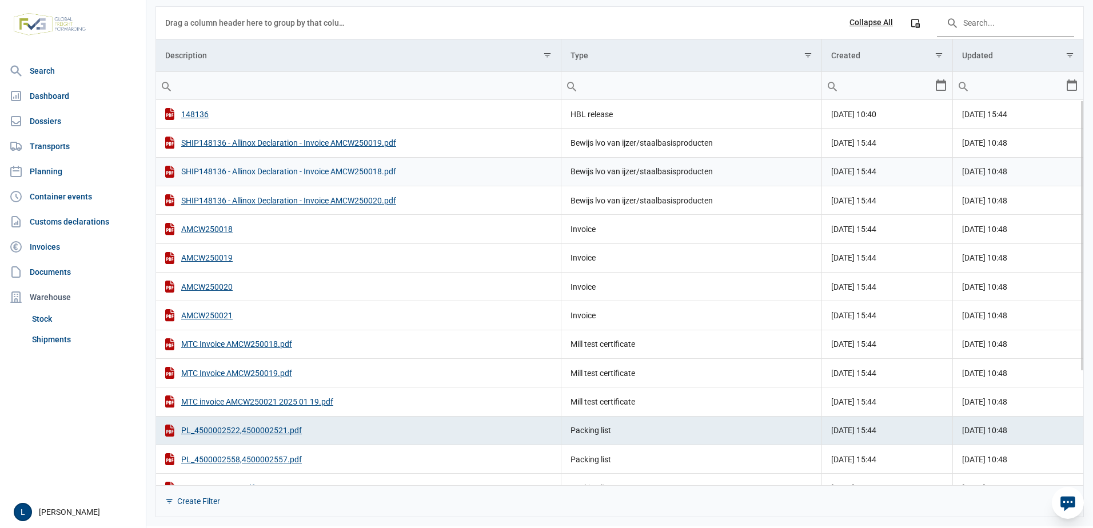
scroll to position [0, 0]
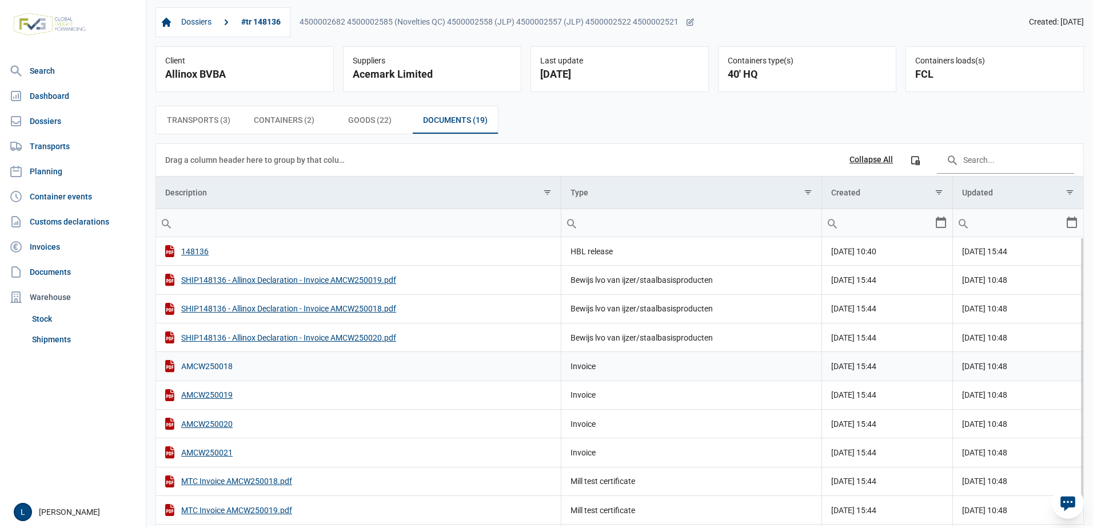
click at [218, 368] on div "AMCW250018" at bounding box center [358, 366] width 387 height 12
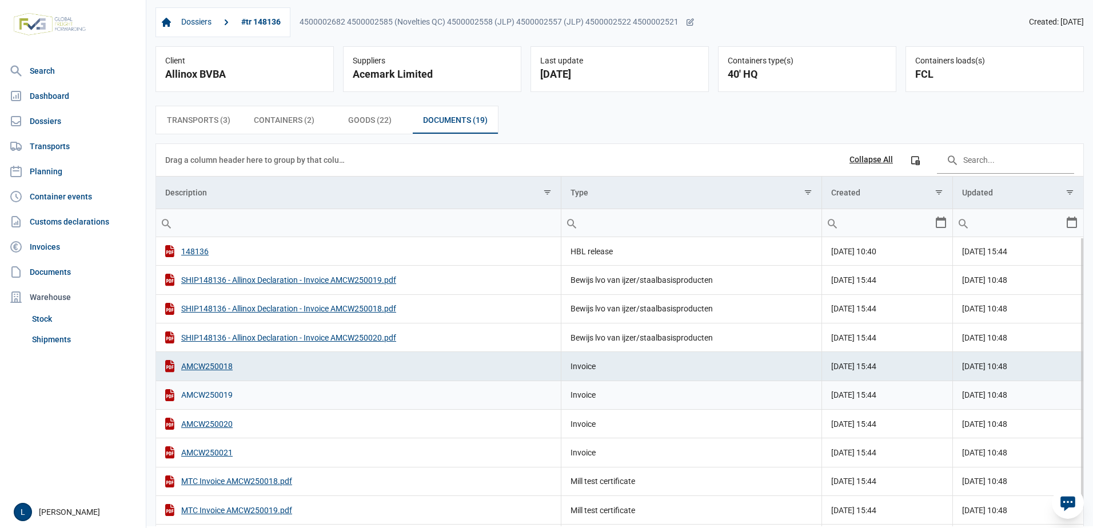
click at [204, 393] on div "AMCW250019" at bounding box center [358, 395] width 387 height 12
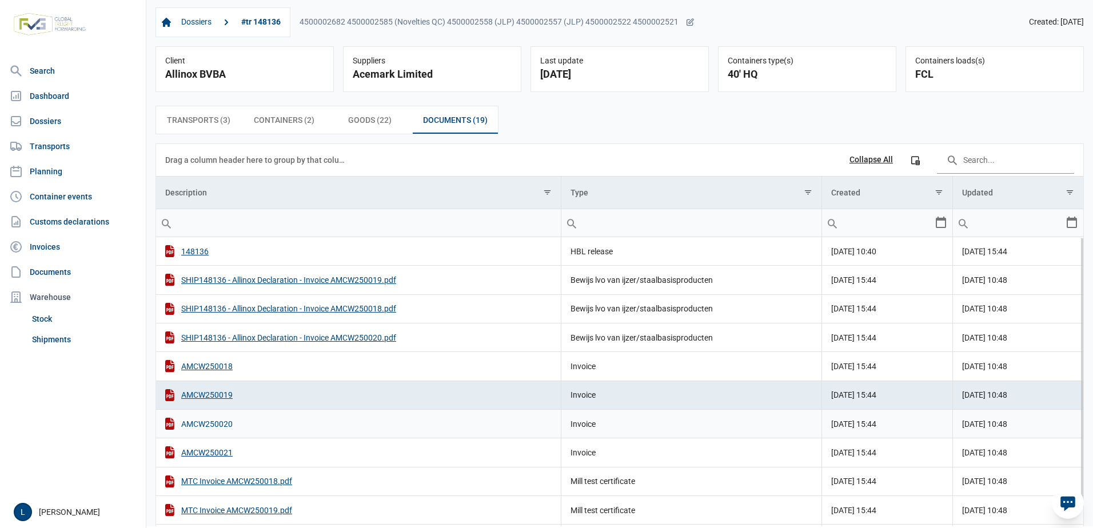
click at [218, 404] on div "AMCW250020" at bounding box center [358, 424] width 387 height 12
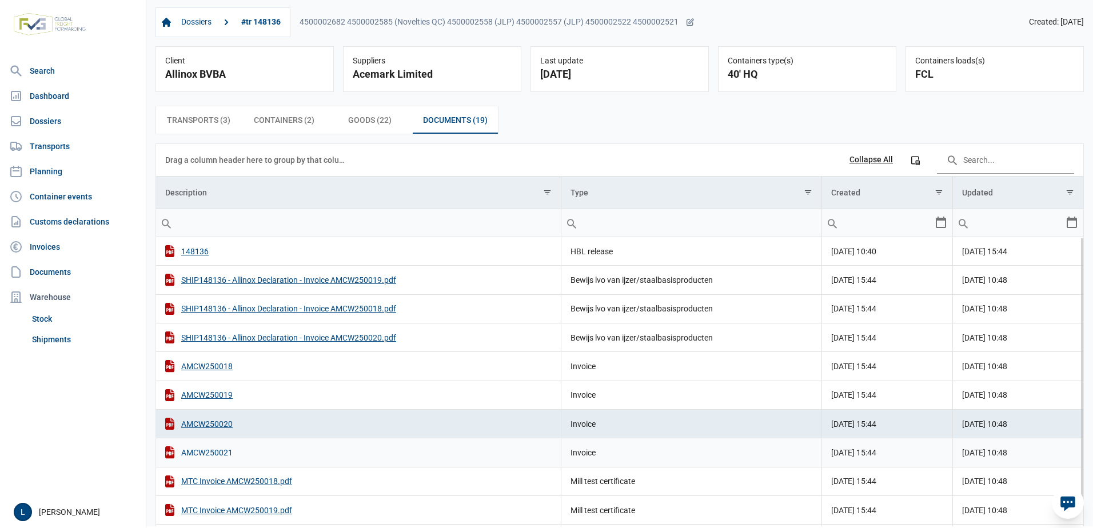
click at [219, 404] on div "AMCW250021" at bounding box center [358, 453] width 387 height 12
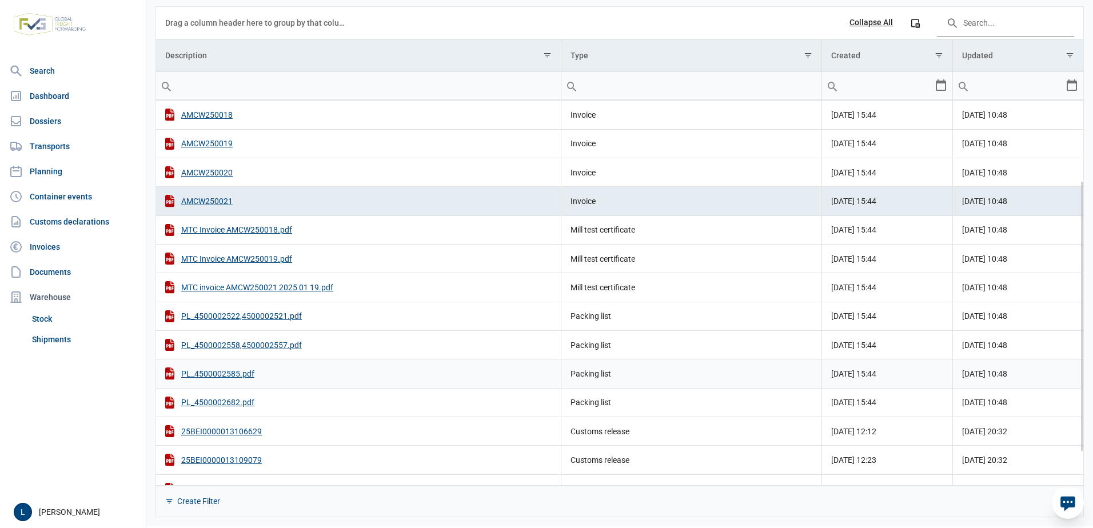
scroll to position [161, 0]
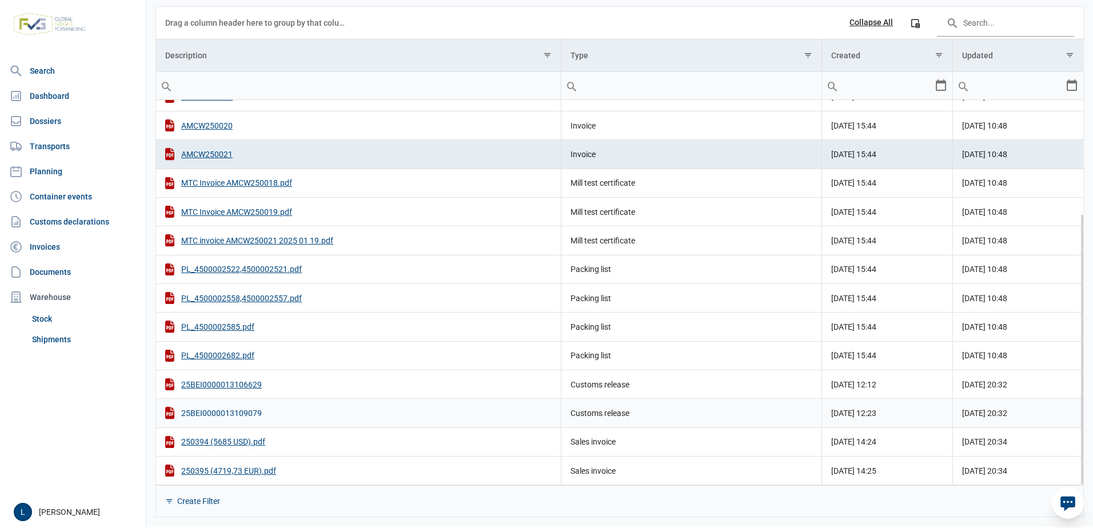
click at [245, 404] on div "25BEI0000013109079" at bounding box center [358, 413] width 387 height 12
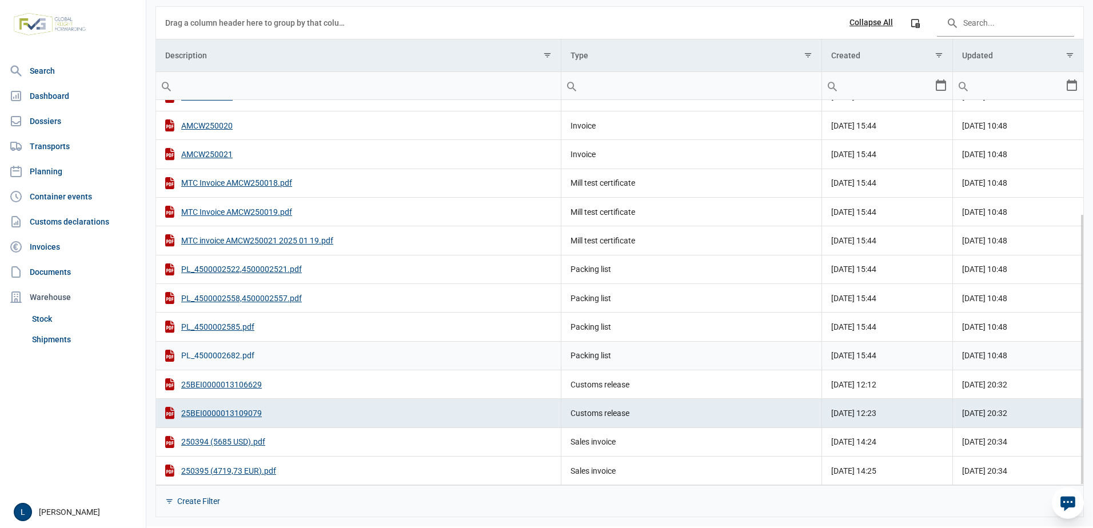
click at [235, 352] on div "PL_4500002682.pdf" at bounding box center [358, 356] width 387 height 12
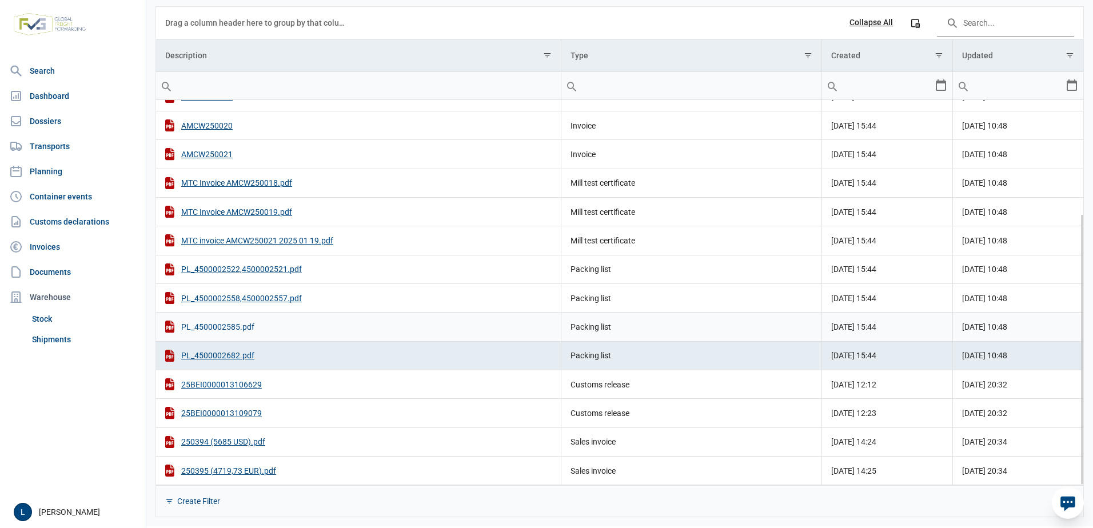
click at [235, 328] on div "PL_4500002585.pdf" at bounding box center [358, 327] width 387 height 12
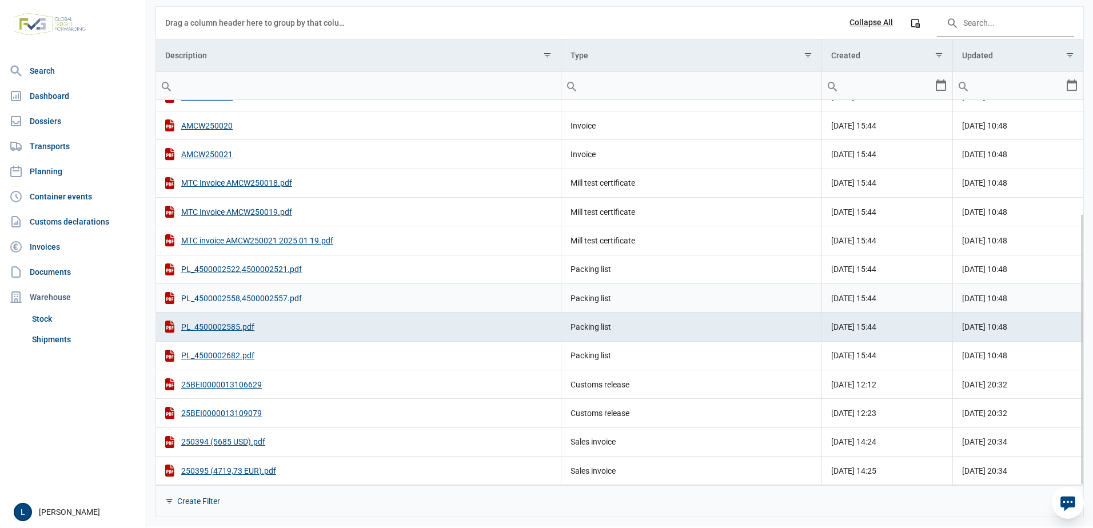
click at [257, 300] on div "PL_4500002558,4500002557.pdf" at bounding box center [358, 298] width 387 height 12
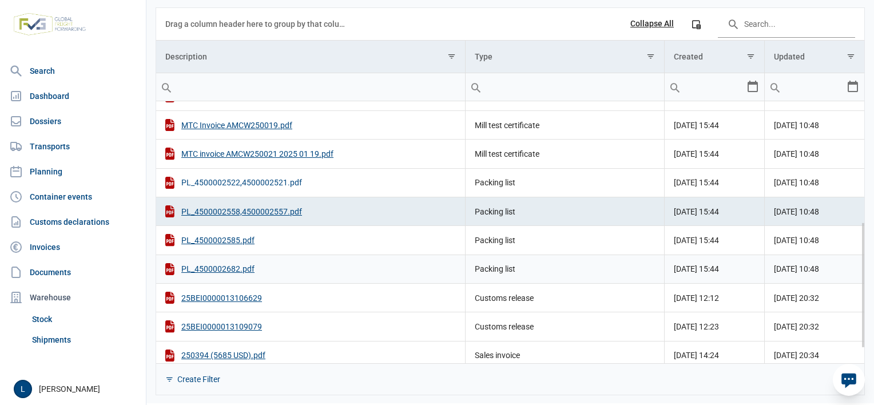
scroll to position [281, 0]
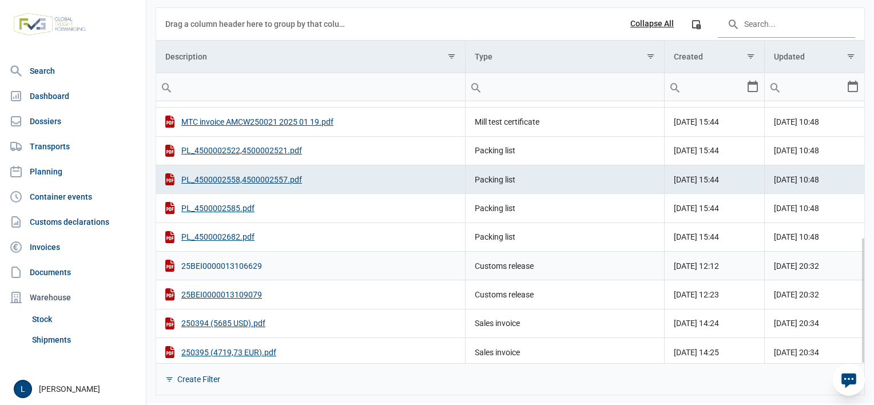
click at [239, 264] on div "25BEI0000013106629" at bounding box center [310, 266] width 290 height 12
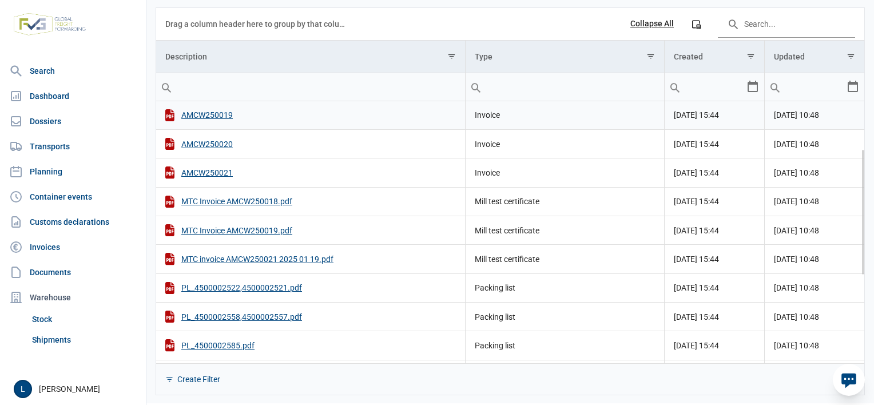
scroll to position [98, 0]
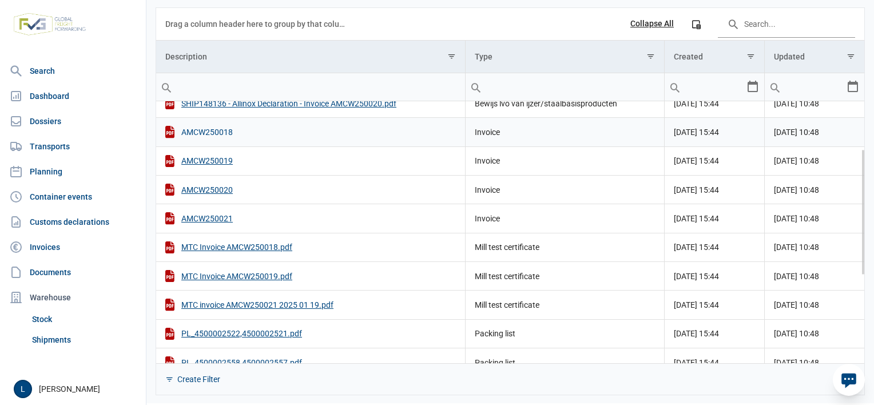
click at [220, 132] on div "AMCW250018" at bounding box center [310, 132] width 290 height 12
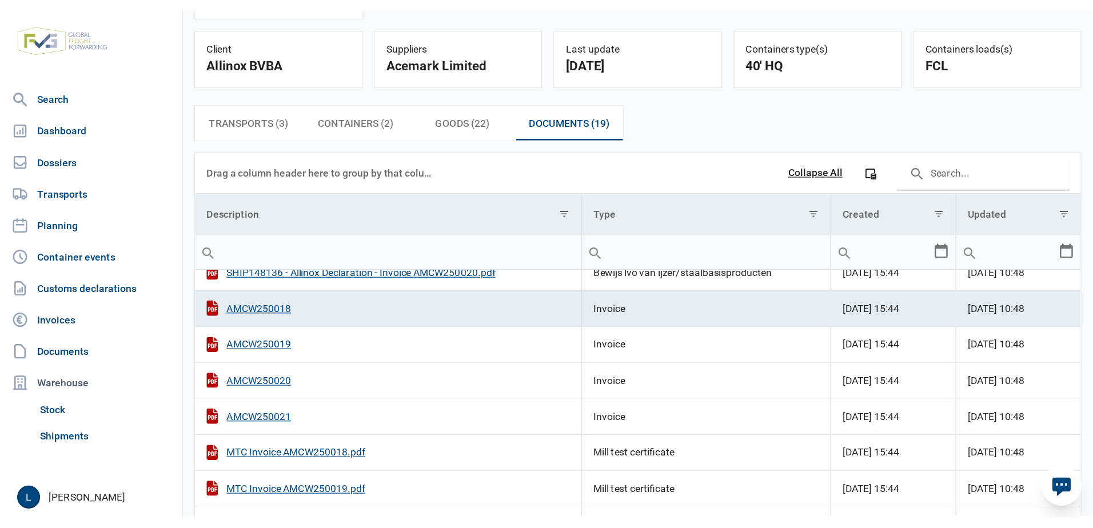
scroll to position [0, 0]
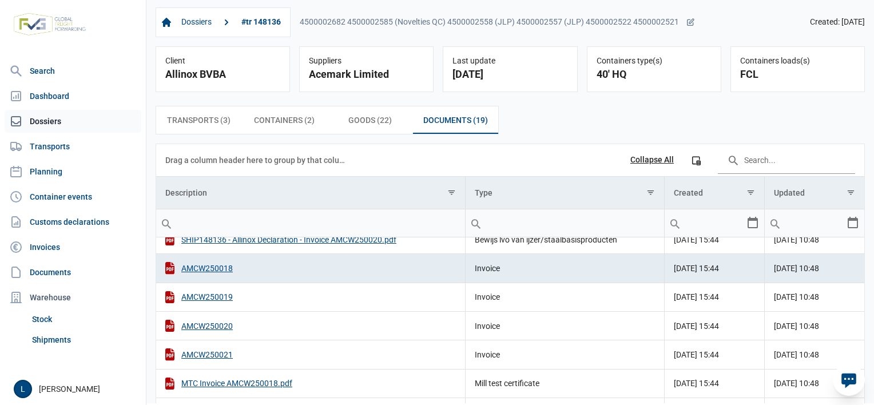
click at [55, 118] on link "Dossiers" at bounding box center [73, 121] width 137 height 23
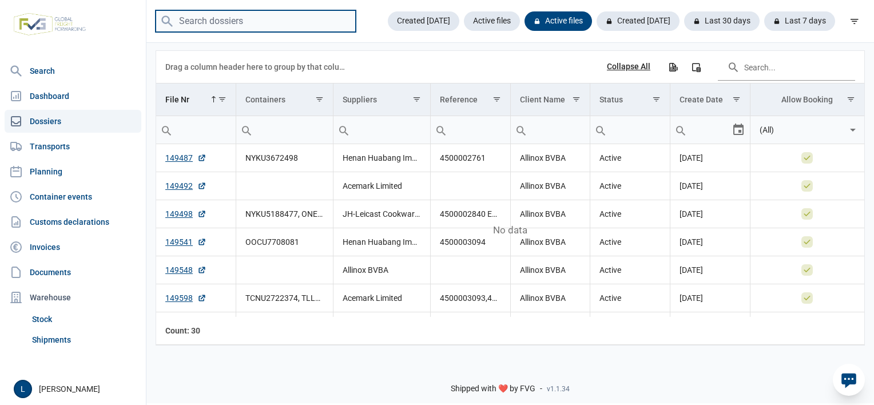
click at [265, 27] on input "search" at bounding box center [256, 21] width 200 height 22
paste input "149053"
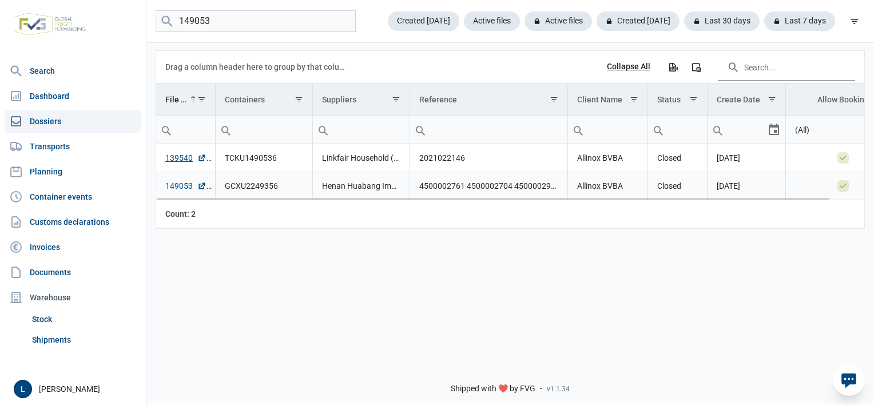
click at [183, 182] on link "149053" at bounding box center [185, 185] width 41 height 11
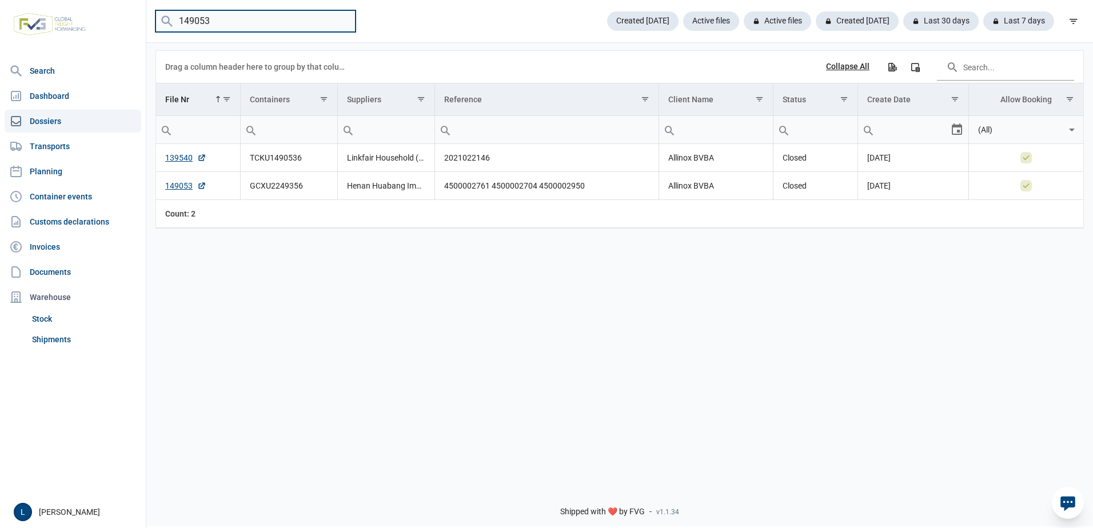
drag, startPoint x: 225, startPoint y: 23, endPoint x: 61, endPoint y: 0, distance: 165.7
click at [89, 10] on div "Search Dashboard Dossiers Transports Planning Container events Customs declarat…" at bounding box center [546, 262] width 1093 height 528
paste input "800"
type input "148003"
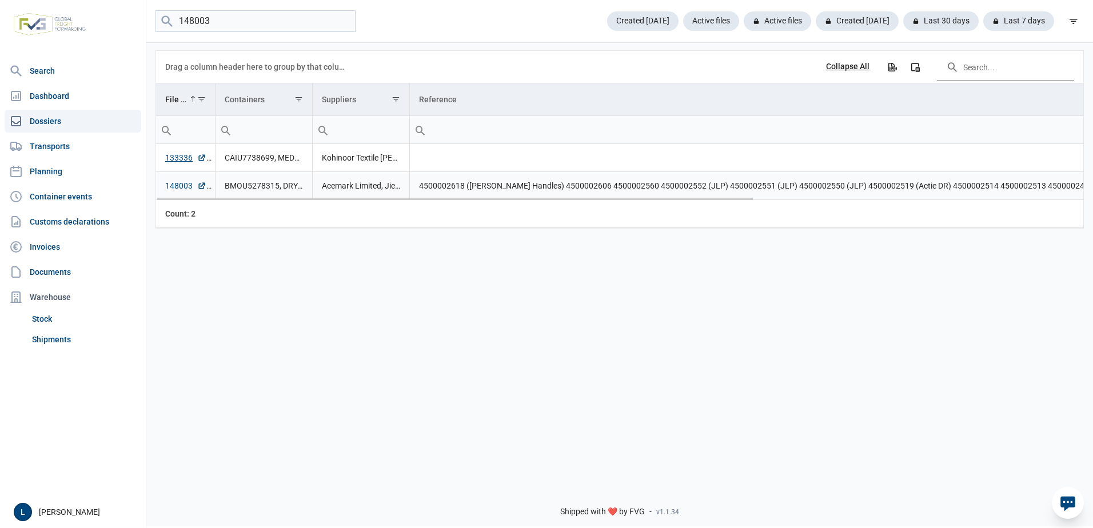
click at [188, 185] on link "148003" at bounding box center [185, 185] width 41 height 11
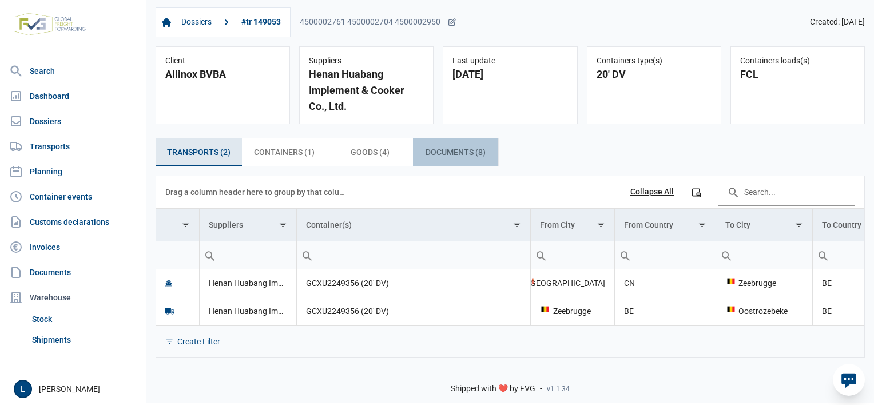
click at [457, 149] on span "Documents (8) Documents (8)" at bounding box center [455, 152] width 60 height 14
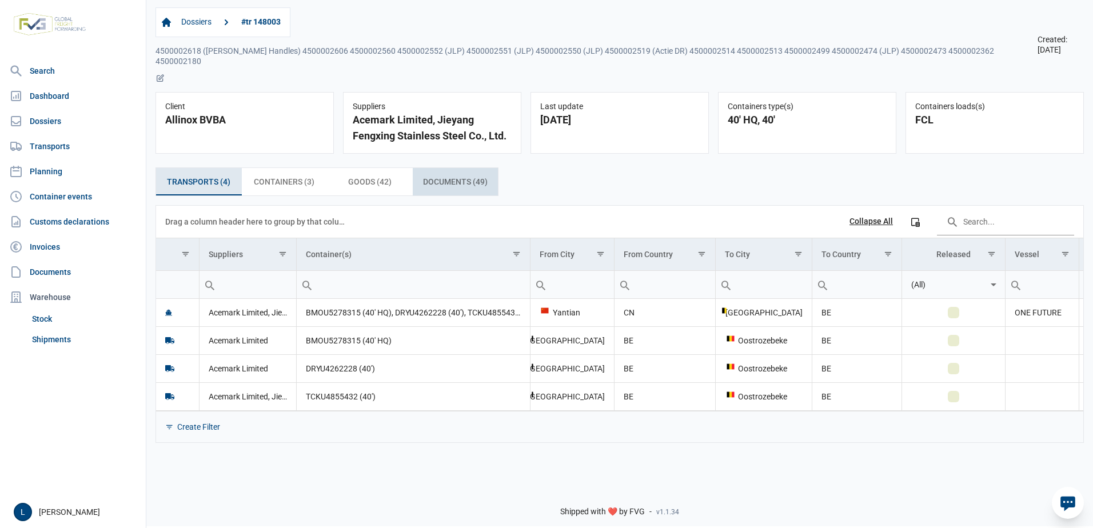
click at [451, 168] on div "Documents (49) Documents (49)" at bounding box center [456, 181] width 86 height 27
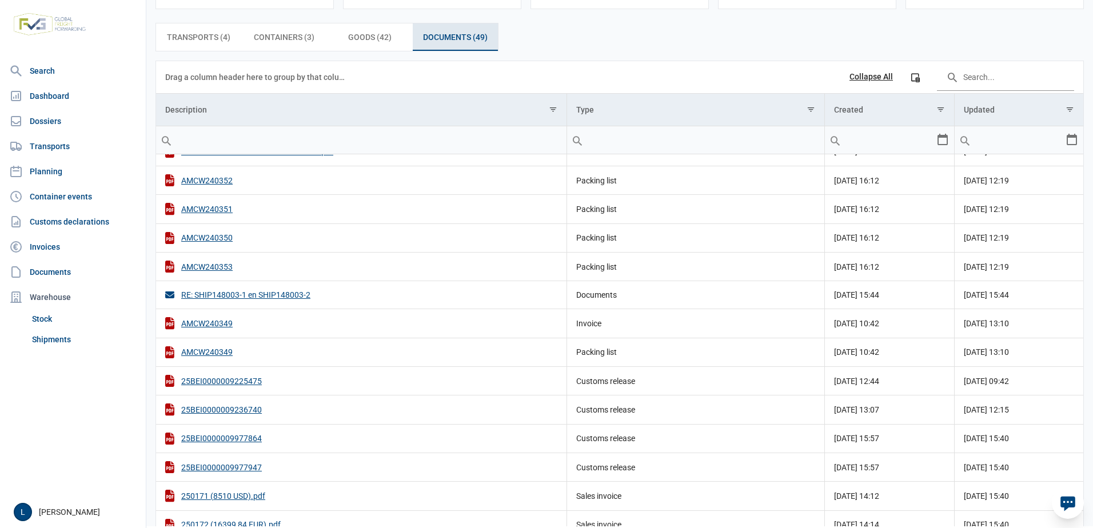
scroll to position [173, 0]
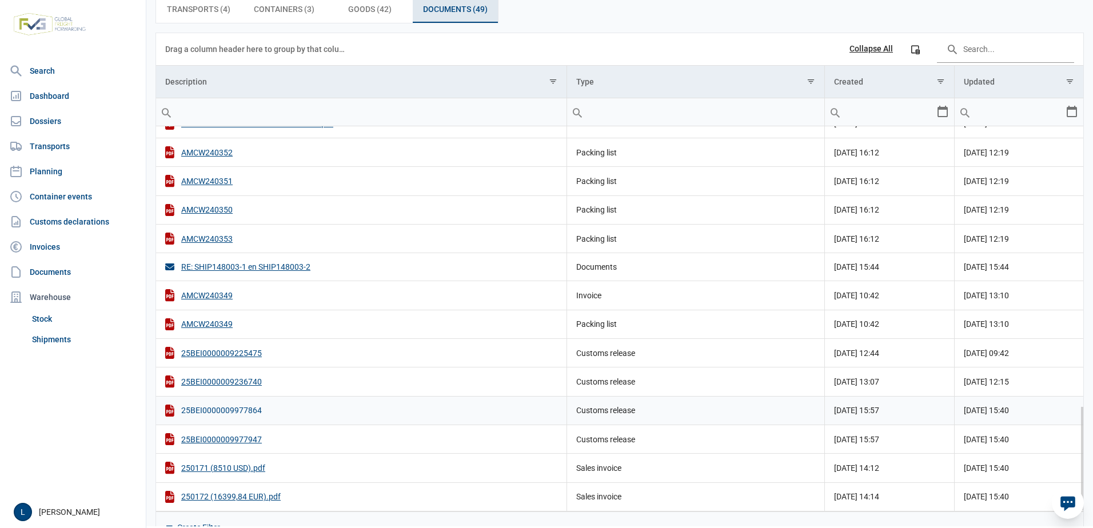
click at [246, 405] on div "25BEI0000009977864" at bounding box center [361, 411] width 392 height 12
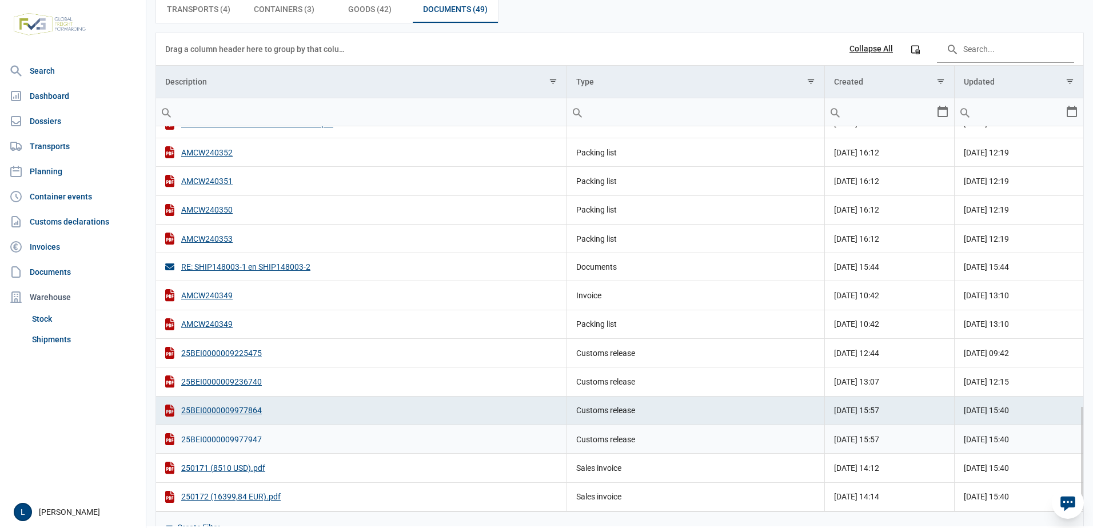
click at [236, 433] on div "25BEI0000009977947" at bounding box center [361, 439] width 392 height 12
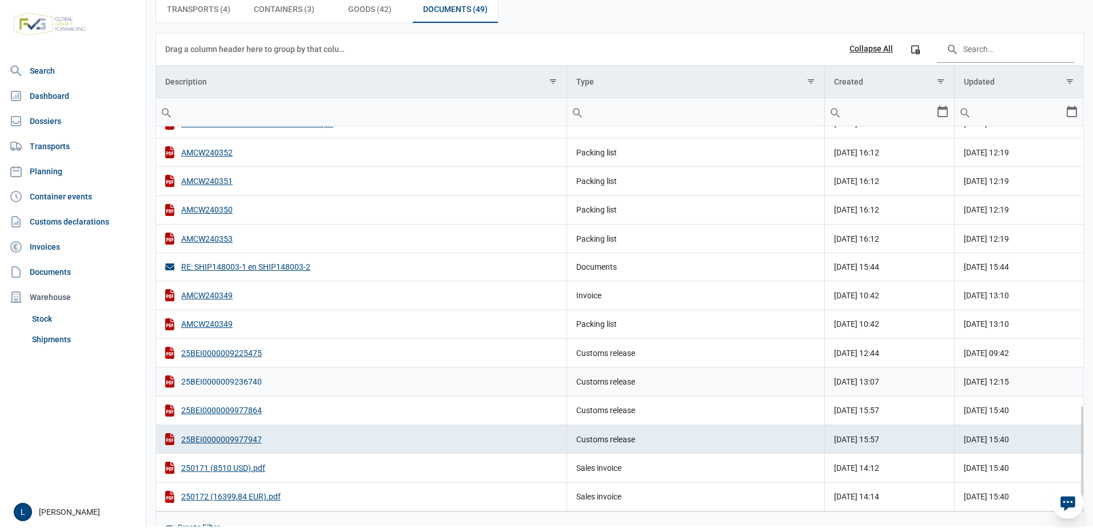
click at [244, 376] on div "25BEI0000009236740" at bounding box center [361, 382] width 392 height 12
